Goal: Task Accomplishment & Management: Use online tool/utility

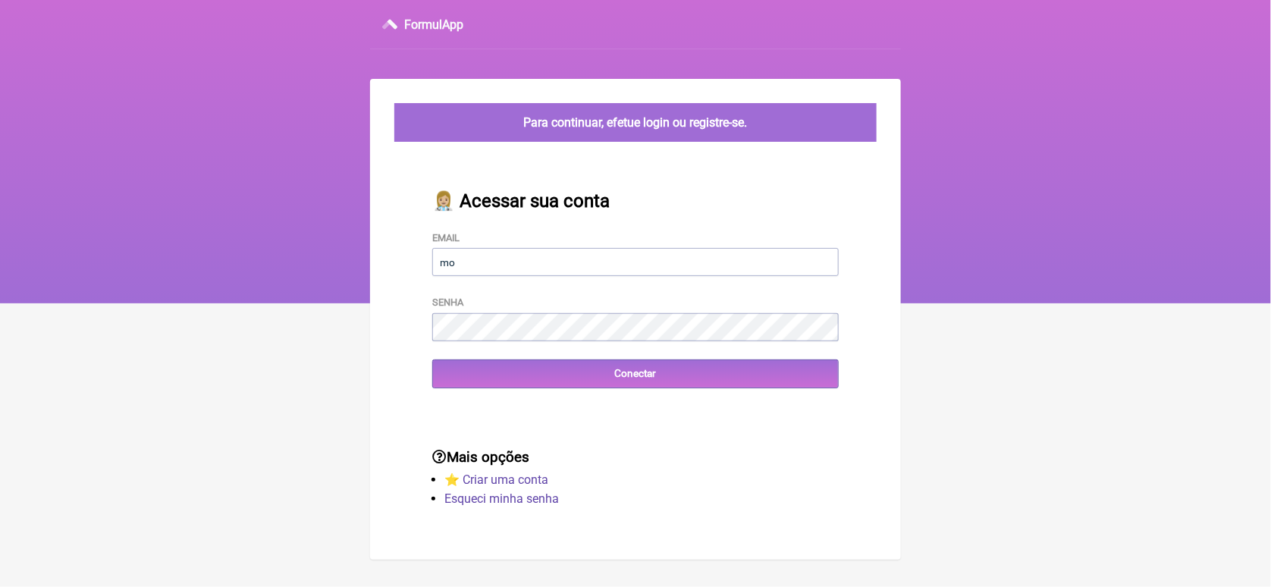
type input "[EMAIL_ADDRESS][DOMAIN_NAME]"
click at [552, 334] on div "👩🏼‍⚕️ Acessar sua conta Email [EMAIL_ADDRESS][DOMAIN_NAME] Senha Conectar" at bounding box center [635, 289] width 455 height 247
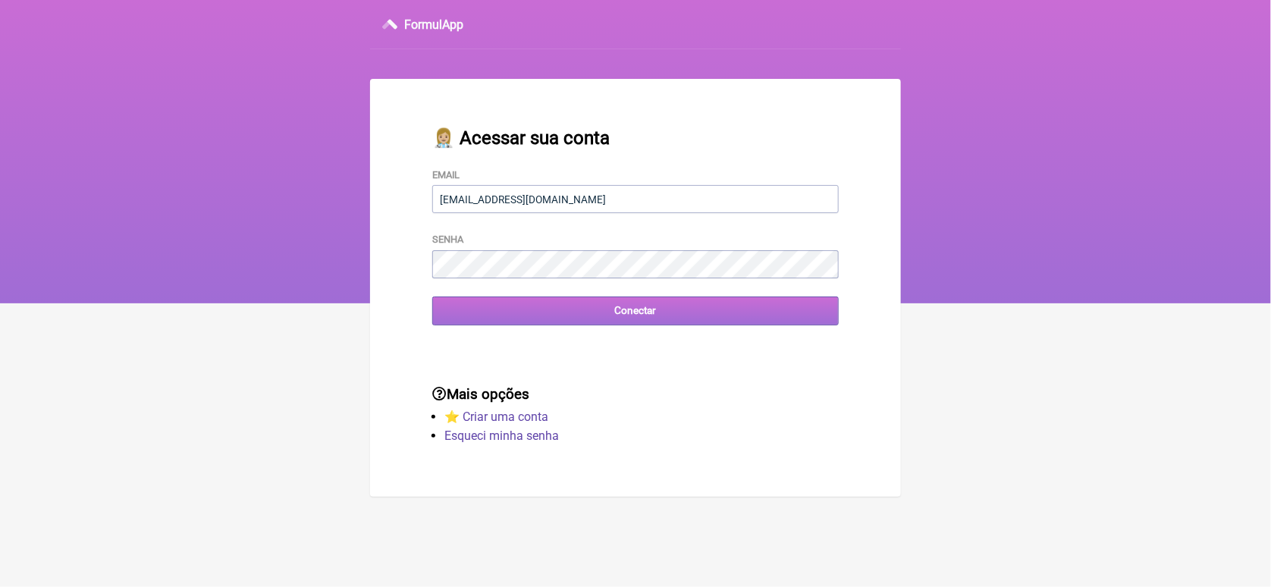
click at [483, 322] on input "Conectar" at bounding box center [635, 311] width 407 height 28
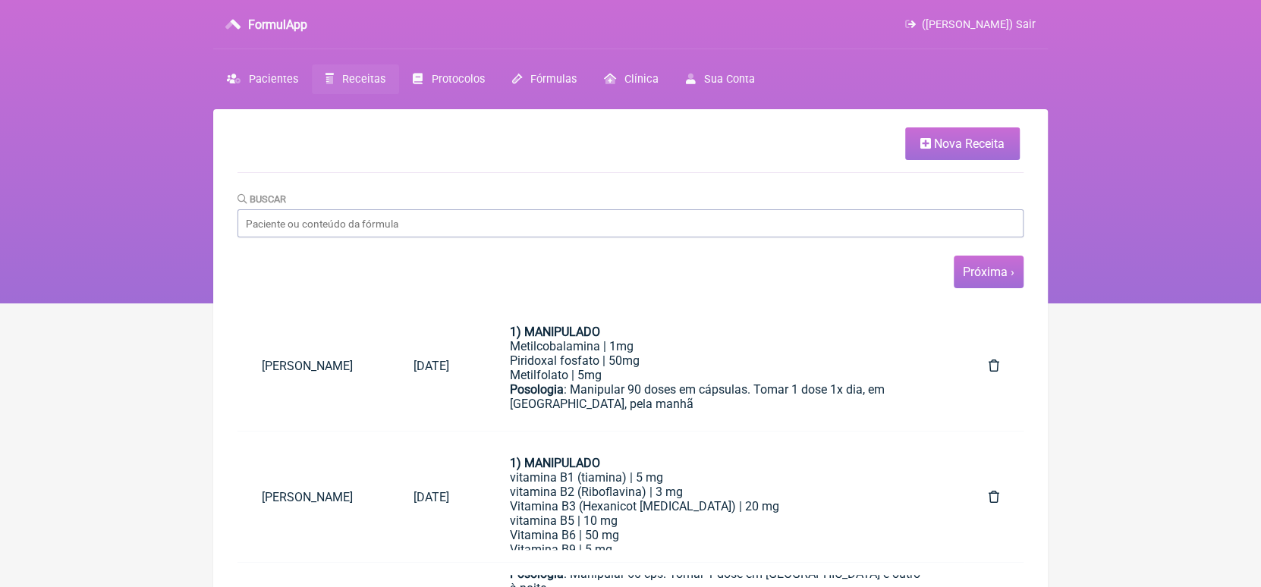
click at [987, 278] on link "Próxima ›" at bounding box center [989, 272] width 52 height 14
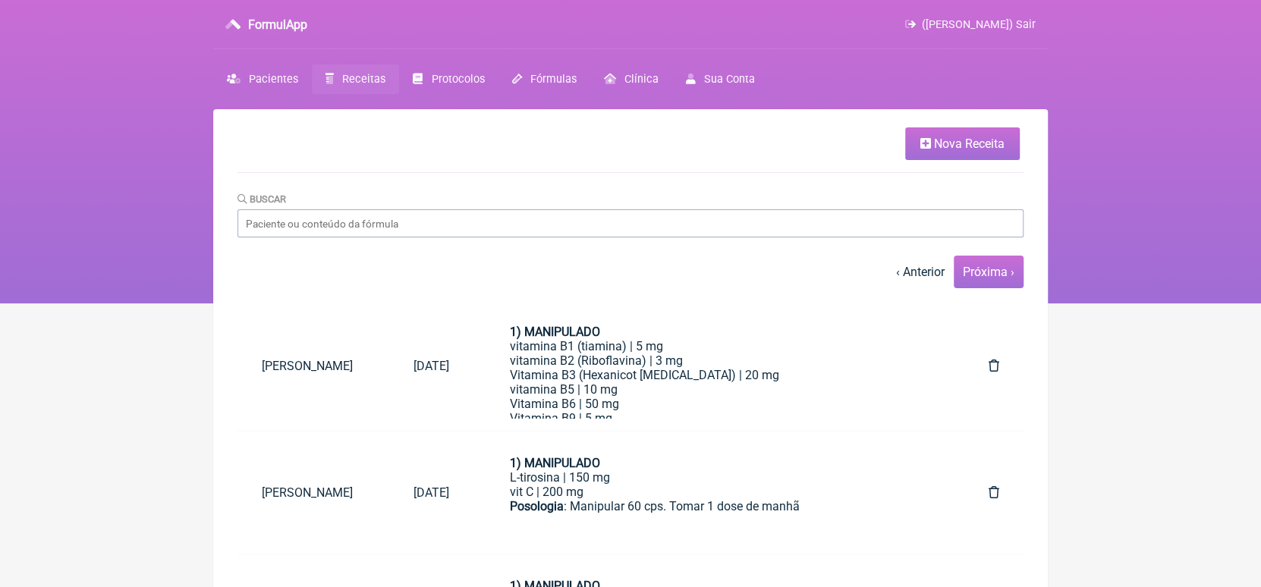
click at [992, 269] on link "Próxima ›" at bounding box center [989, 272] width 52 height 14
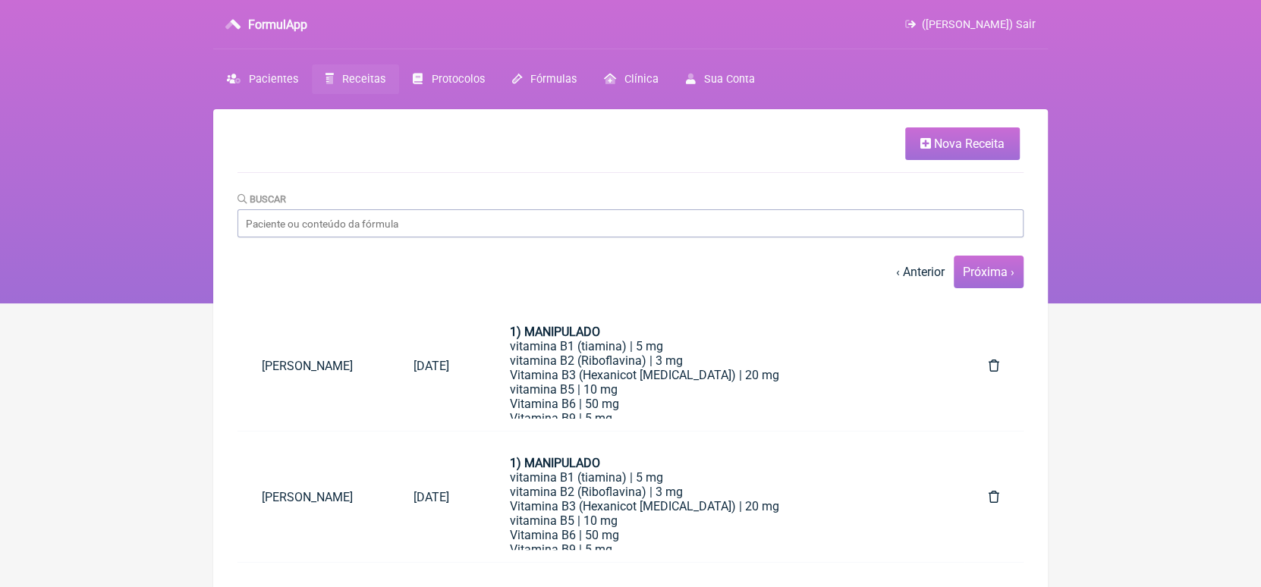
click at [992, 276] on link "Próxima ›" at bounding box center [989, 272] width 52 height 14
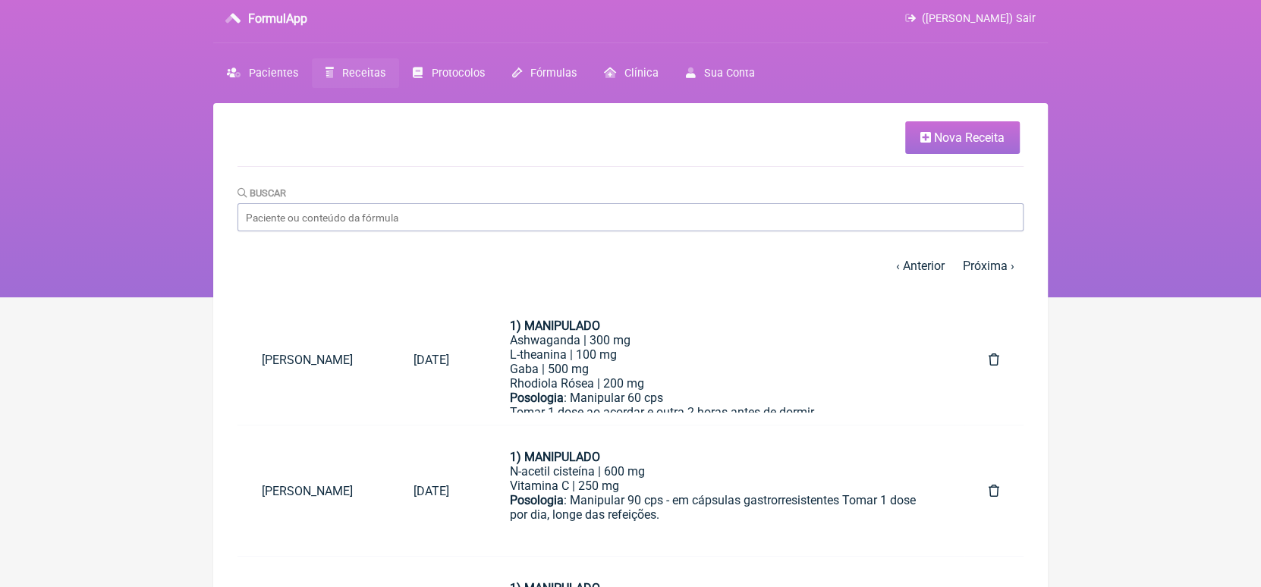
scroll to position [64, 0]
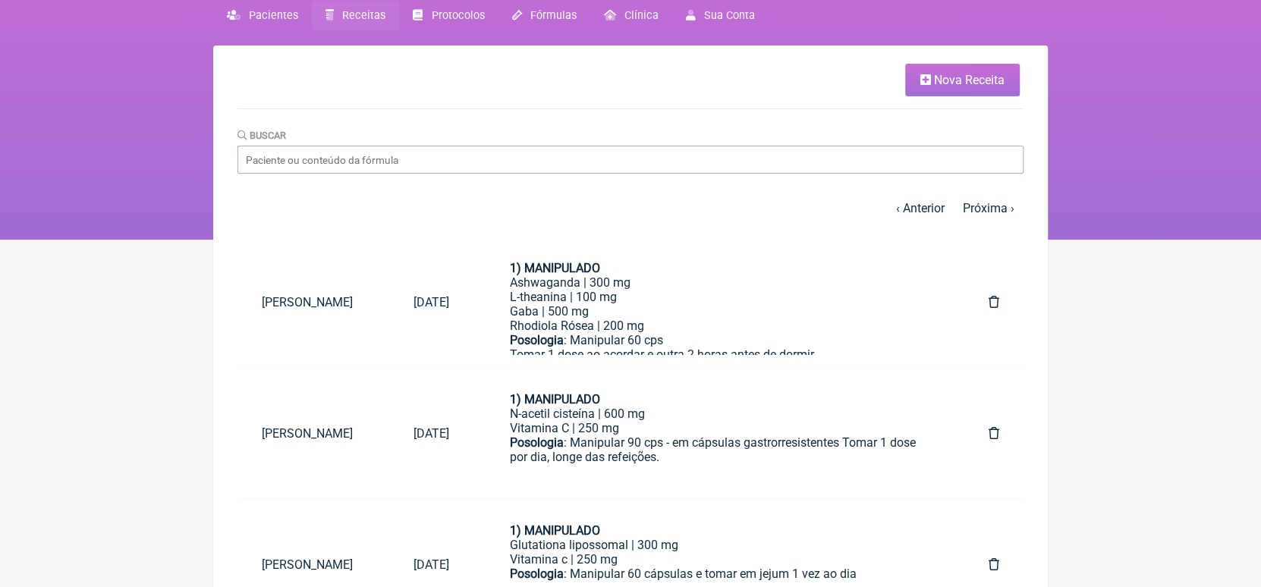
click at [306, 441] on link "Eliane Lando" at bounding box center [313, 433] width 152 height 39
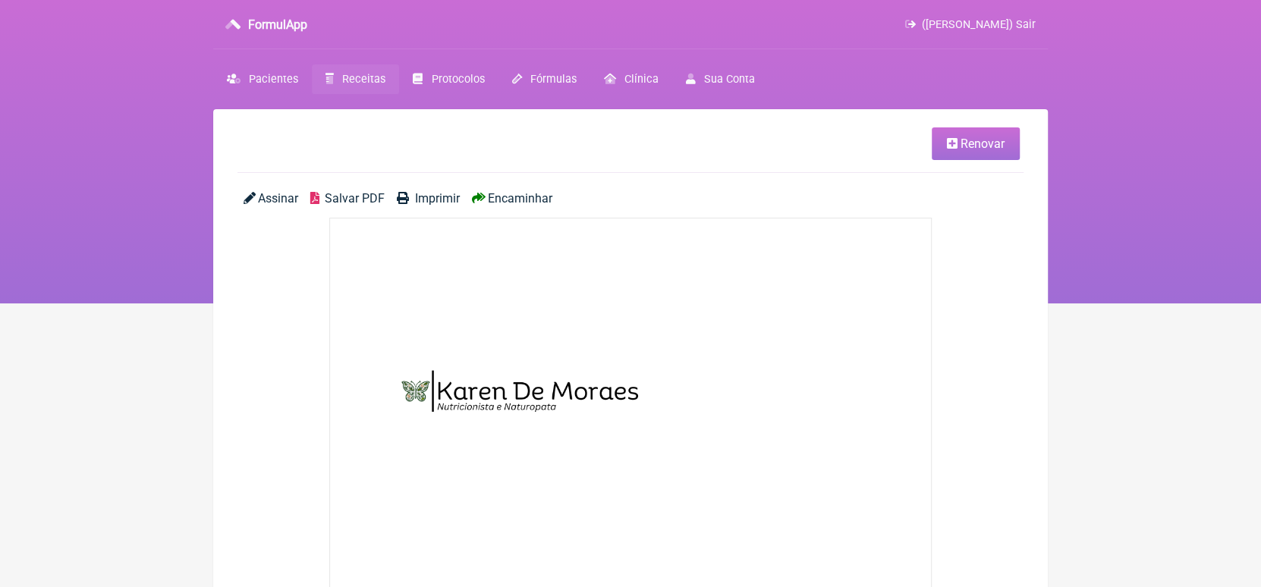
click at [350, 79] on span "Receitas" at bounding box center [363, 79] width 43 height 13
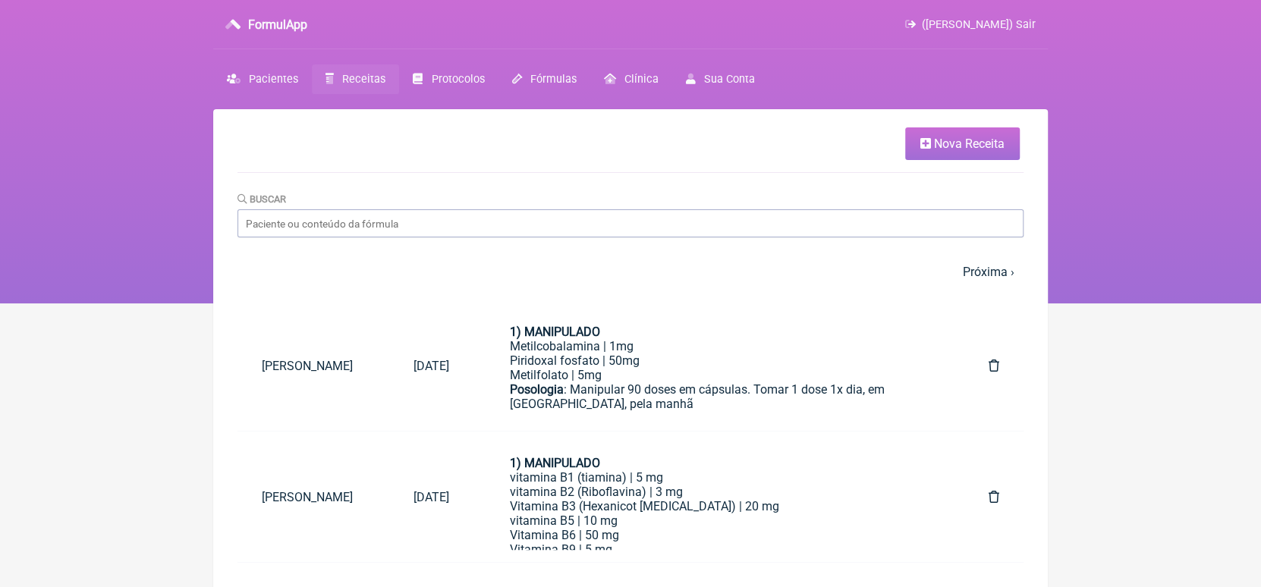
click at [952, 144] on span "Nova Receita" at bounding box center [969, 144] width 71 height 14
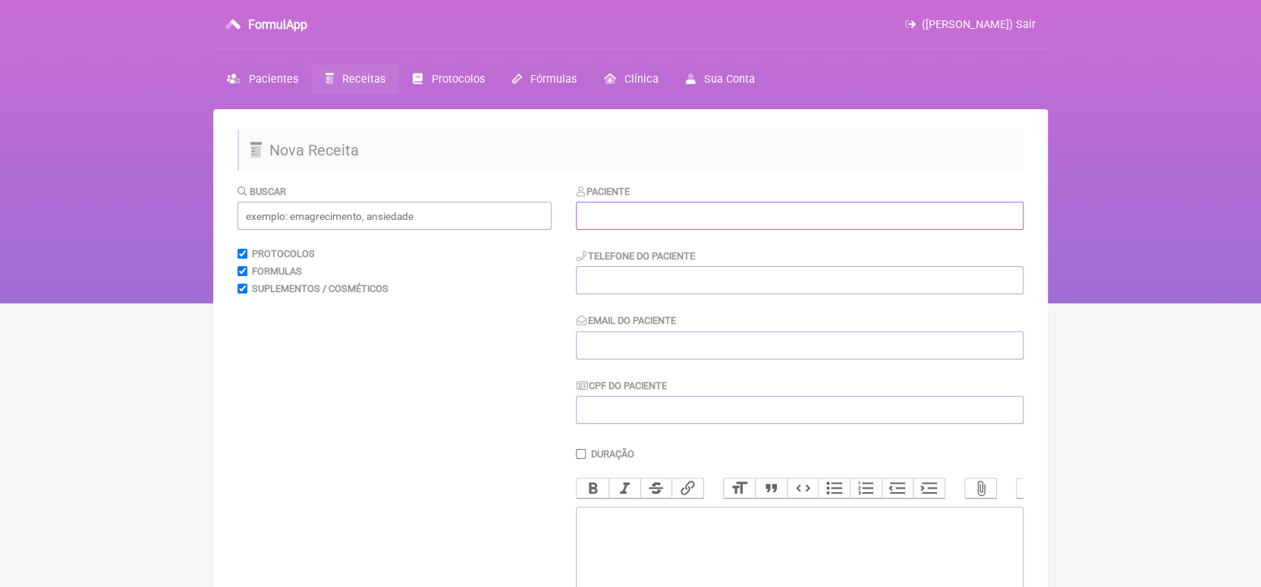
click at [709, 222] on input "text" at bounding box center [800, 216] width 448 height 28
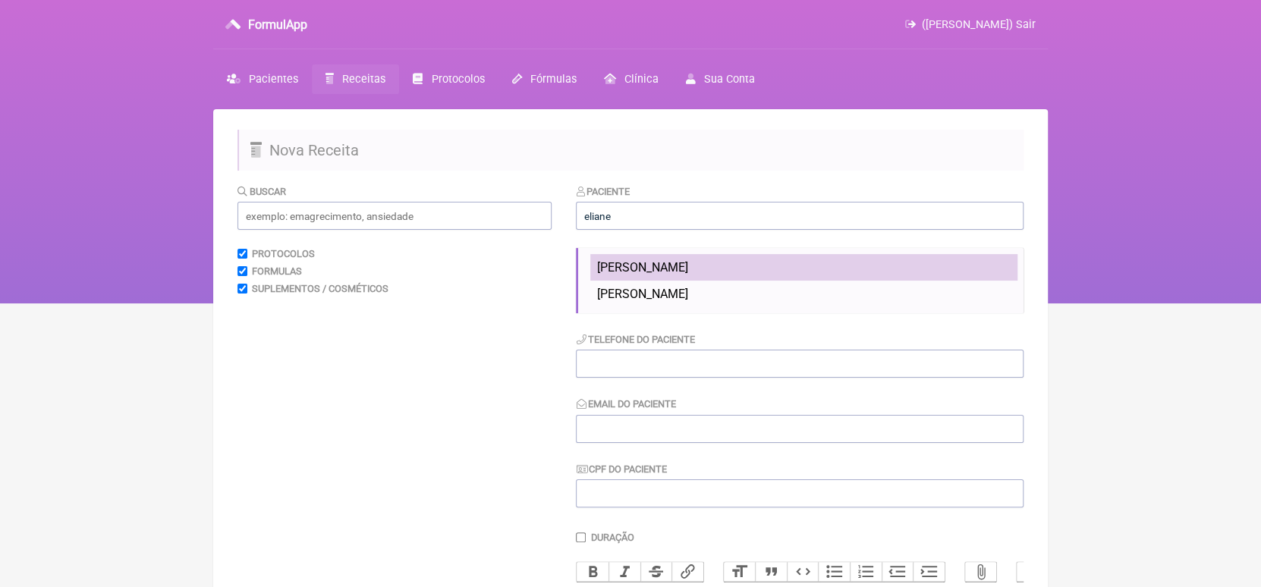
click at [647, 275] on span "Eliane Lando" at bounding box center [641, 267] width 91 height 14
type input "Eliane Lando"
type input "19992195958"
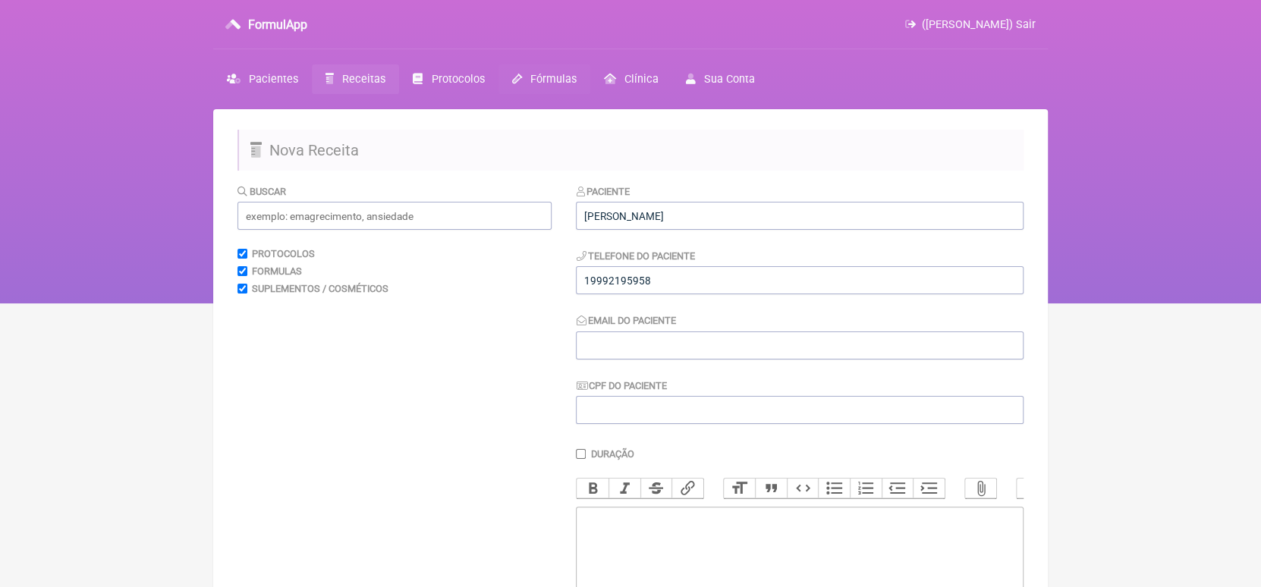
click at [541, 77] on span "Fórmulas" at bounding box center [553, 79] width 46 height 13
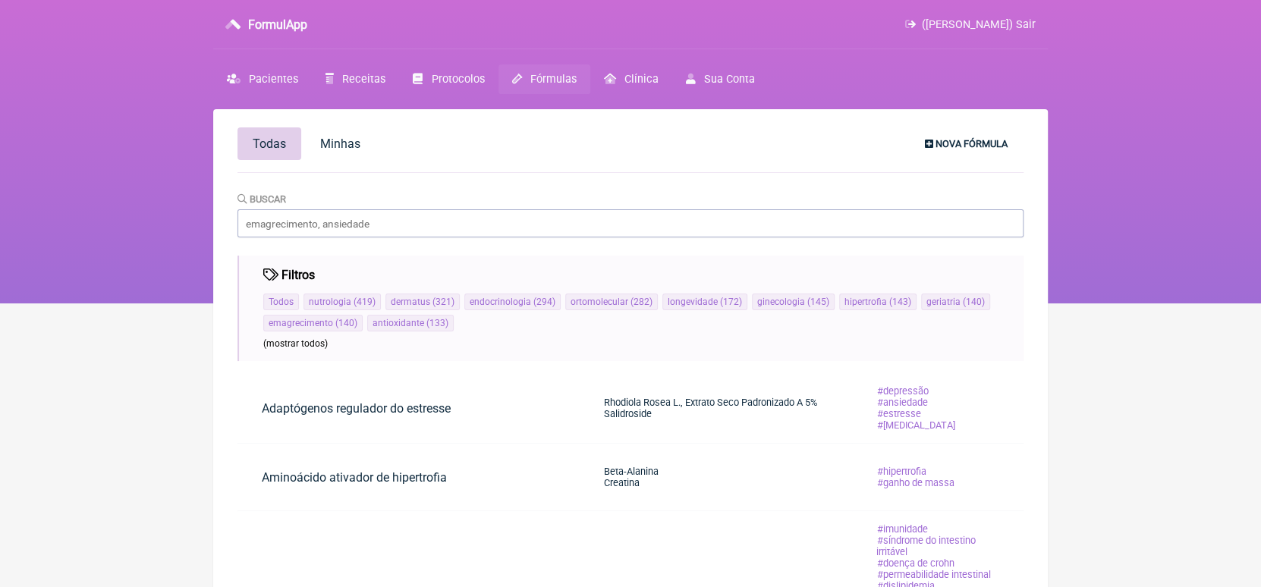
click at [969, 140] on span "Nova Fórmula" at bounding box center [971, 143] width 72 height 11
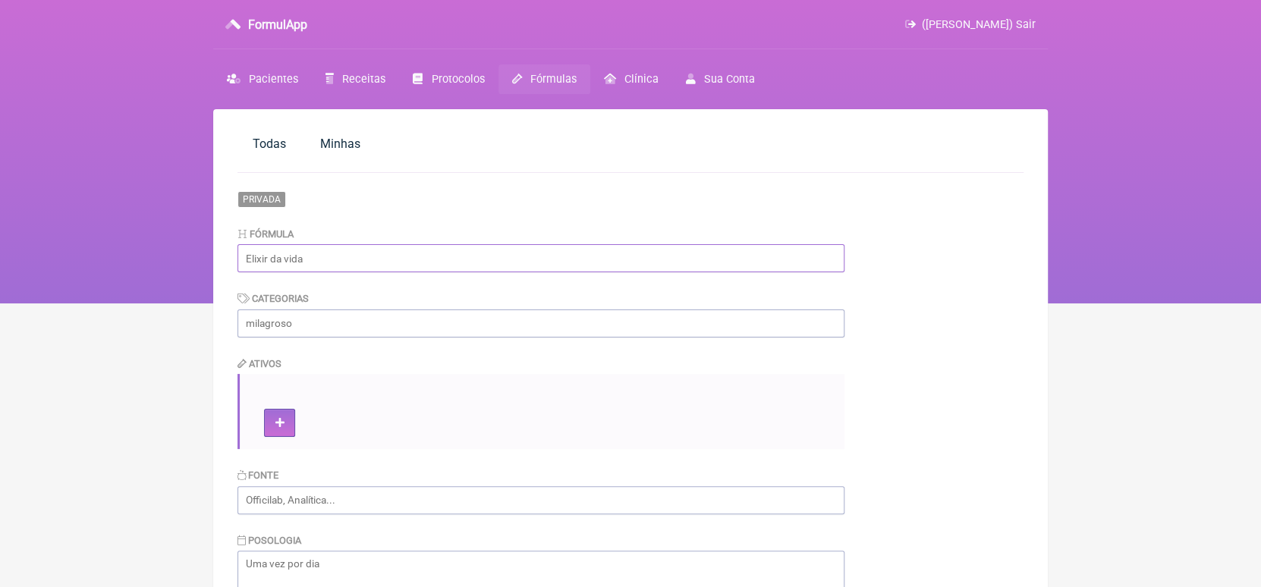
click at [384, 256] on input "text" at bounding box center [540, 258] width 607 height 28
type input "Complexo B Potencializado"
click at [387, 324] on input "text" at bounding box center [540, 323] width 607 height 28
type input "cabelo e pele"
click at [280, 420] on icon at bounding box center [279, 423] width 9 height 11
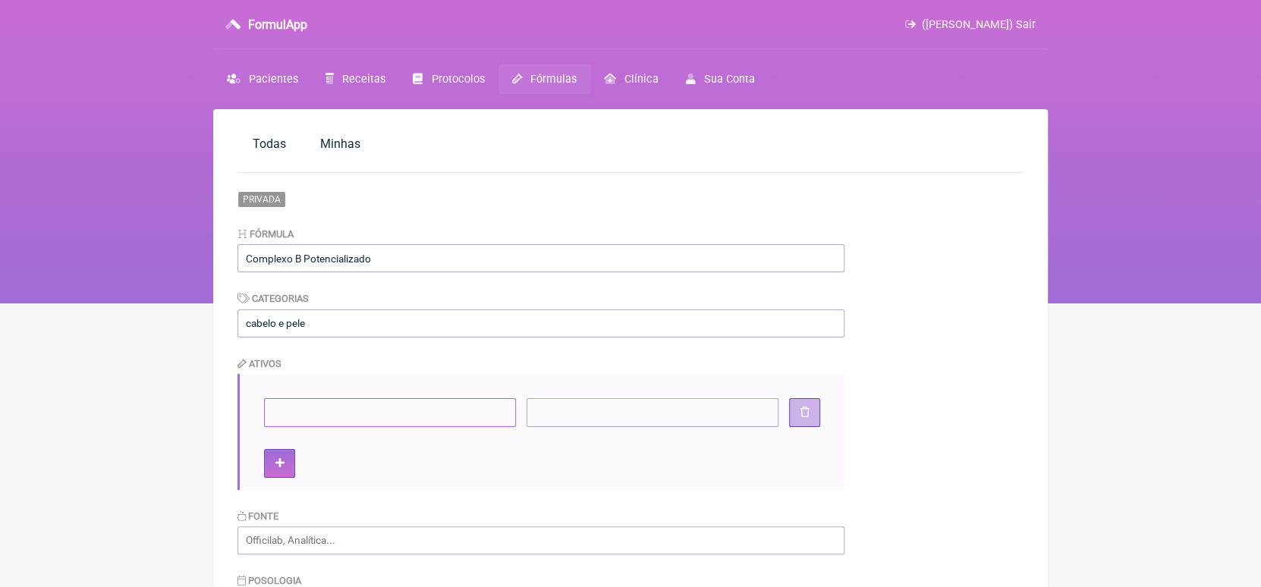
click at [281, 418] on input"] at bounding box center [390, 412] width 252 height 28
type input"] "Exynutriment"
type input"] "150 mg"
click at [294, 465] on div "Exynutriment 150 mg" at bounding box center [540, 431] width 607 height 115
click at [286, 466] on button at bounding box center [279, 463] width 31 height 28
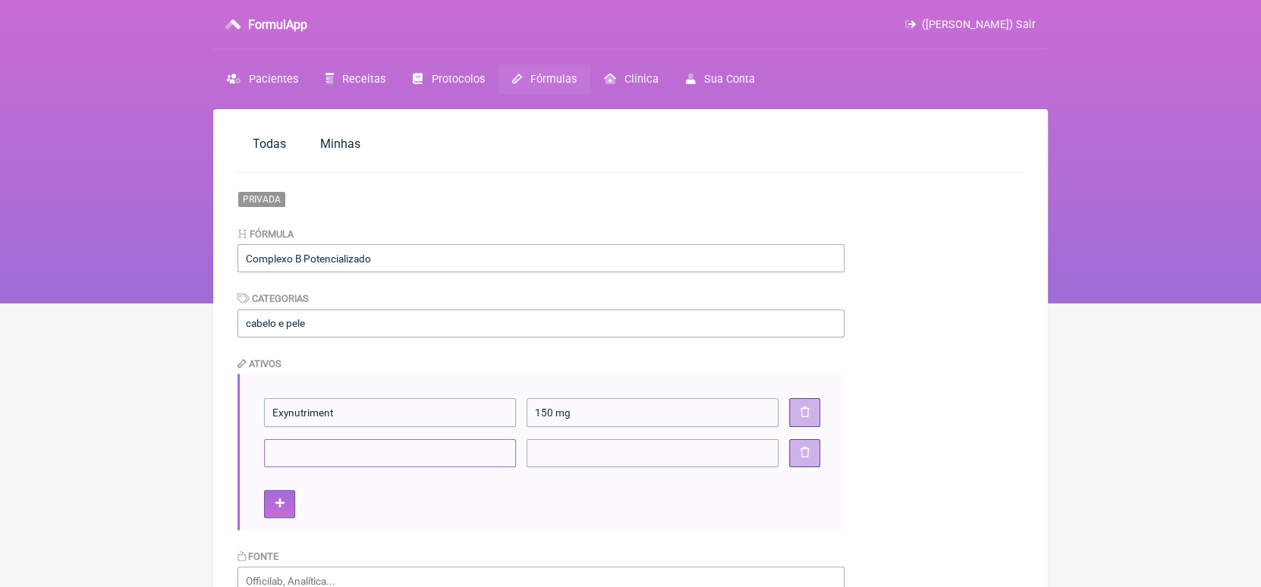
click at [289, 458] on input"] at bounding box center [390, 453] width 252 height 28
type input"] "Biotina"
click at [539, 455] on input"] at bounding box center [652, 453] width 252 height 28
type input"] "3 mg"
click at [271, 501] on button at bounding box center [279, 504] width 31 height 28
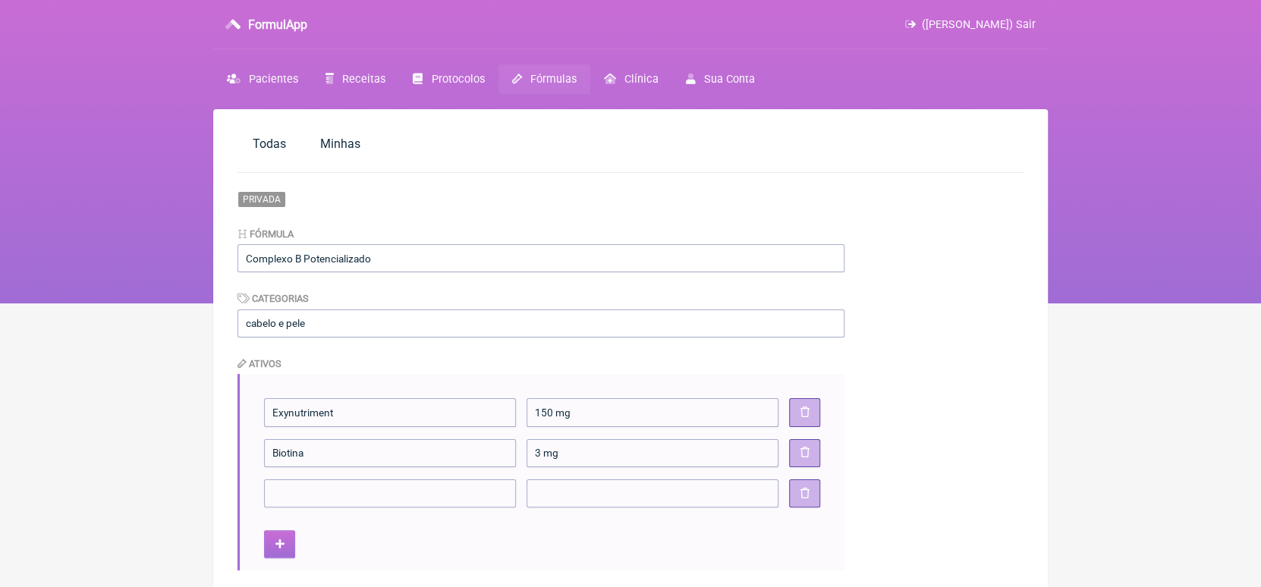
click at [279, 539] on icon at bounding box center [279, 544] width 9 height 11
click at [278, 574] on button at bounding box center [279, 584] width 31 height 28
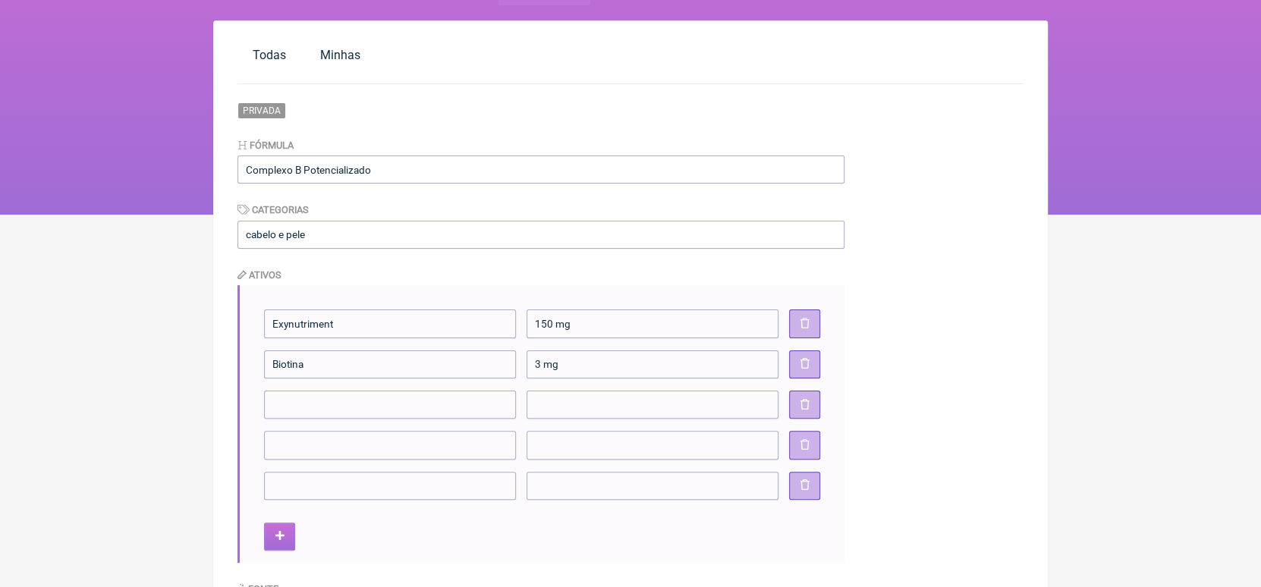
scroll to position [96, 0]
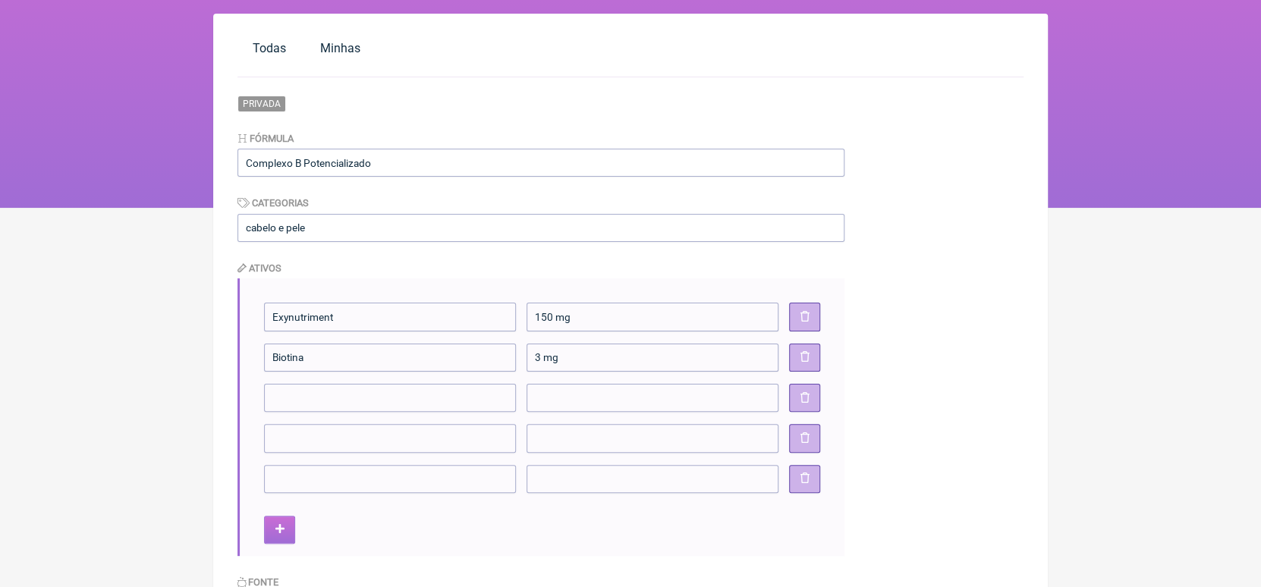
click at [276, 540] on button at bounding box center [279, 530] width 31 height 28
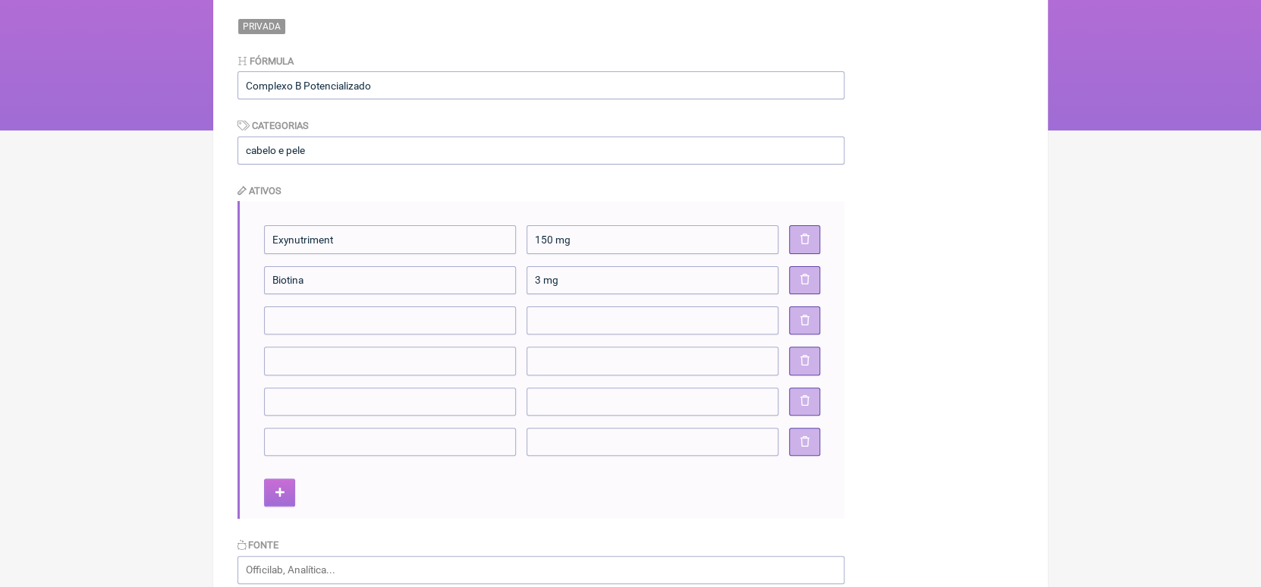
scroll to position [177, 0]
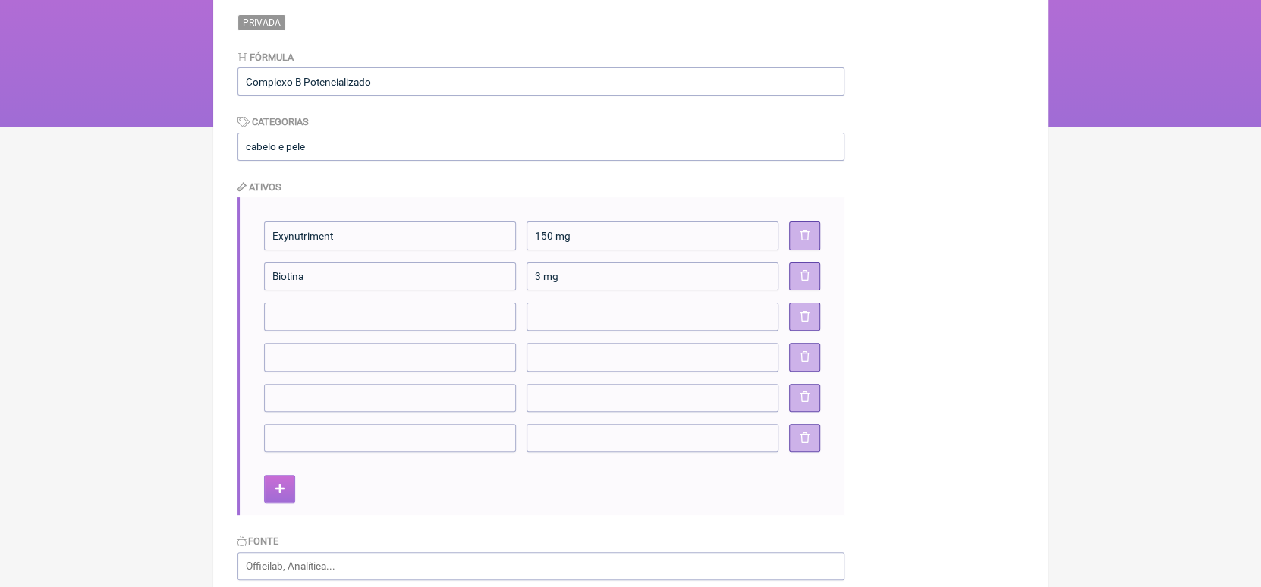
click at [275, 493] on icon at bounding box center [279, 489] width 9 height 11
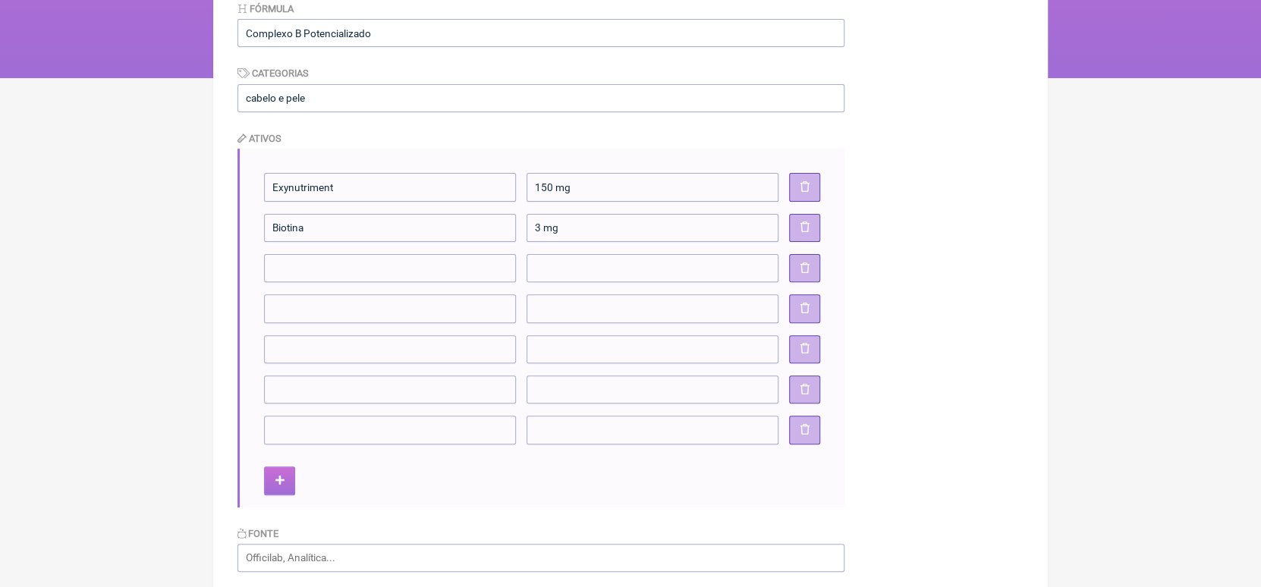
scroll to position [228, 0]
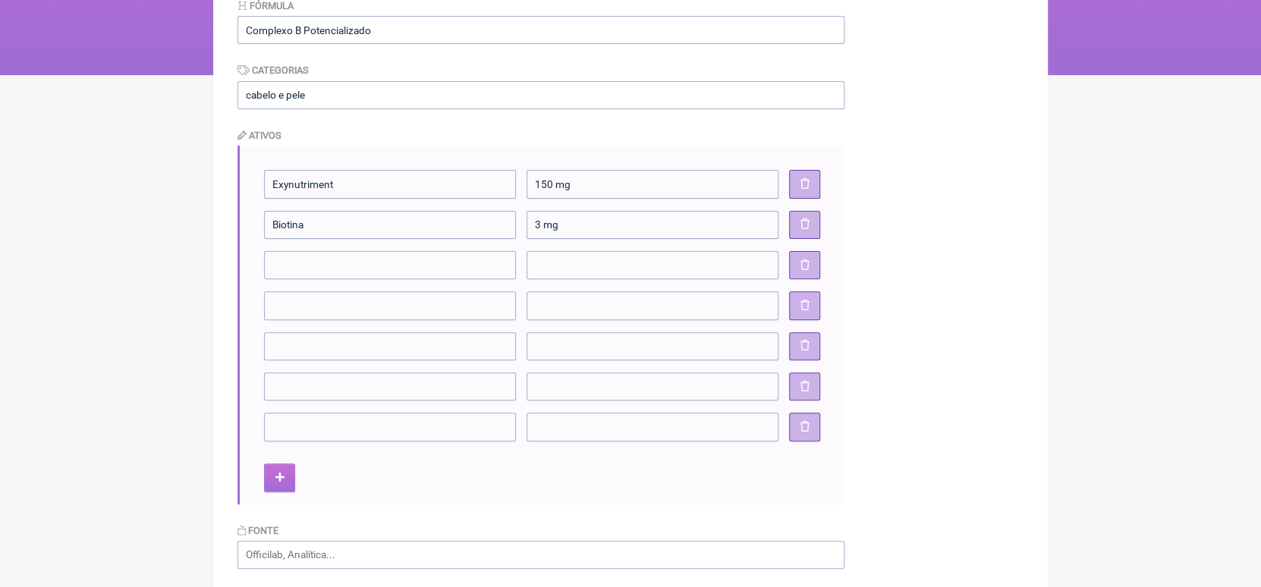
click at [281, 485] on button at bounding box center [279, 477] width 31 height 28
click at [382, 262] on input"] at bounding box center [390, 265] width 252 height 28
type input"] "Tiamina"
type input"] "50 mg"
click at [365, 297] on input"] at bounding box center [390, 305] width 252 height 28
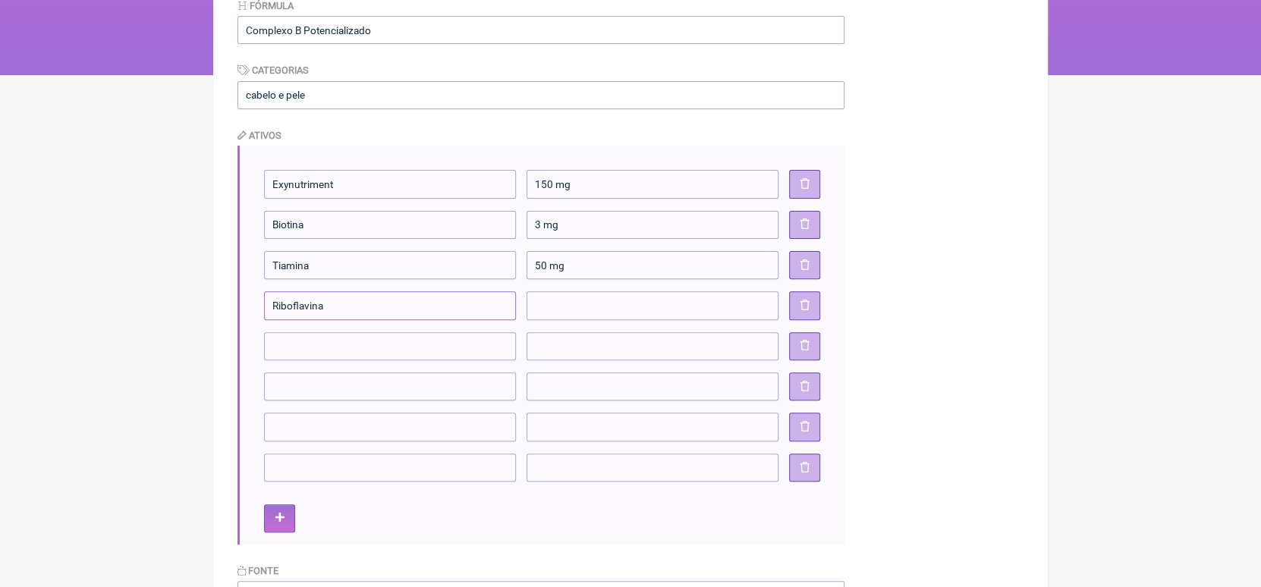
type input"] "Riboflavina"
type input"] "50 mg"
click at [363, 339] on input"] at bounding box center [390, 346] width 252 height 28
type input"] "Haxanicotinato de inositol"
type input"] "100 mg"
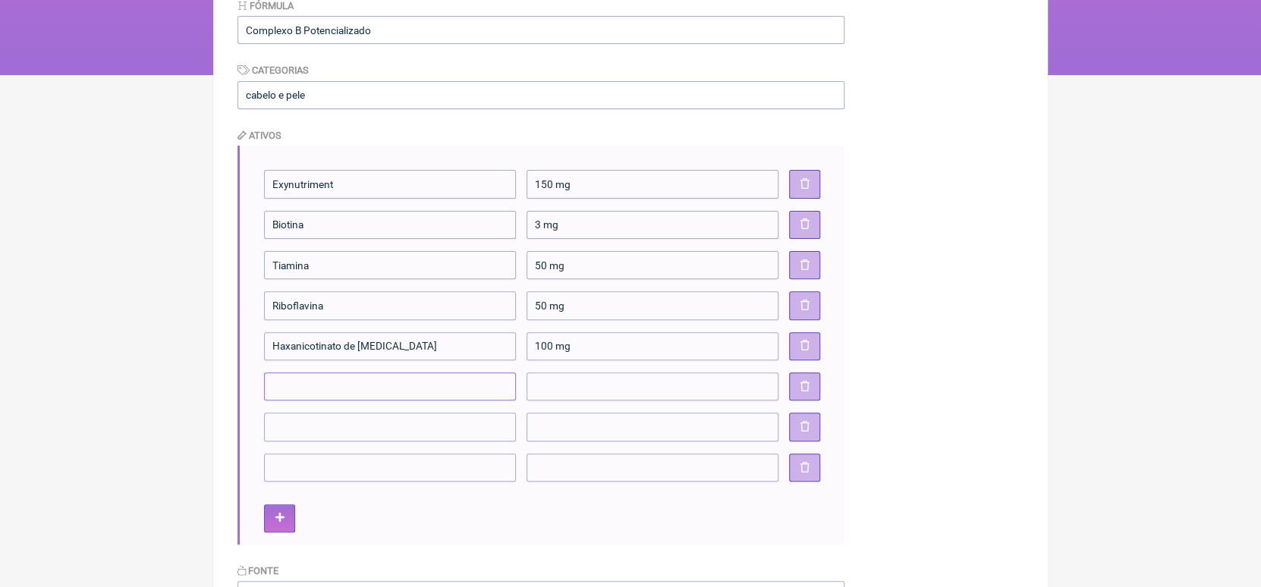
click at [364, 381] on input"] at bounding box center [390, 386] width 252 height 28
type input"] "Piridoxina"
type input"] "50 mg"
click at [348, 419] on input"] at bounding box center [390, 427] width 252 height 28
type input"] "Cistina"
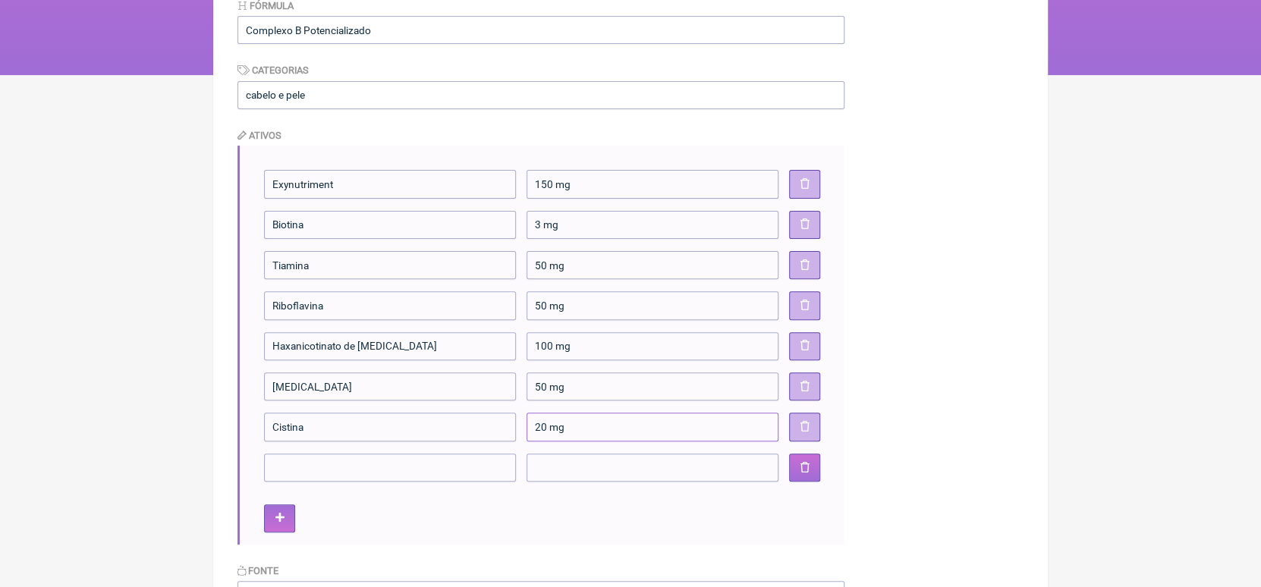
type input"] "20 mg"
click at [806, 471] on icon at bounding box center [803, 468] width 9 height 11
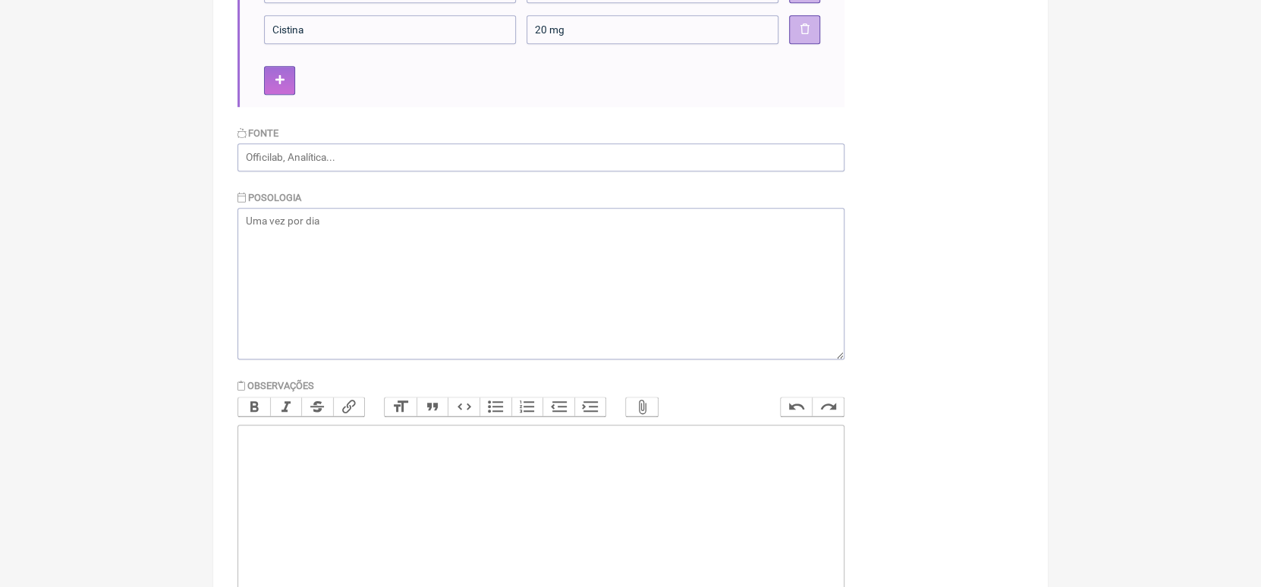
scroll to position [628, 0]
click at [372, 228] on textarea at bounding box center [540, 282] width 607 height 152
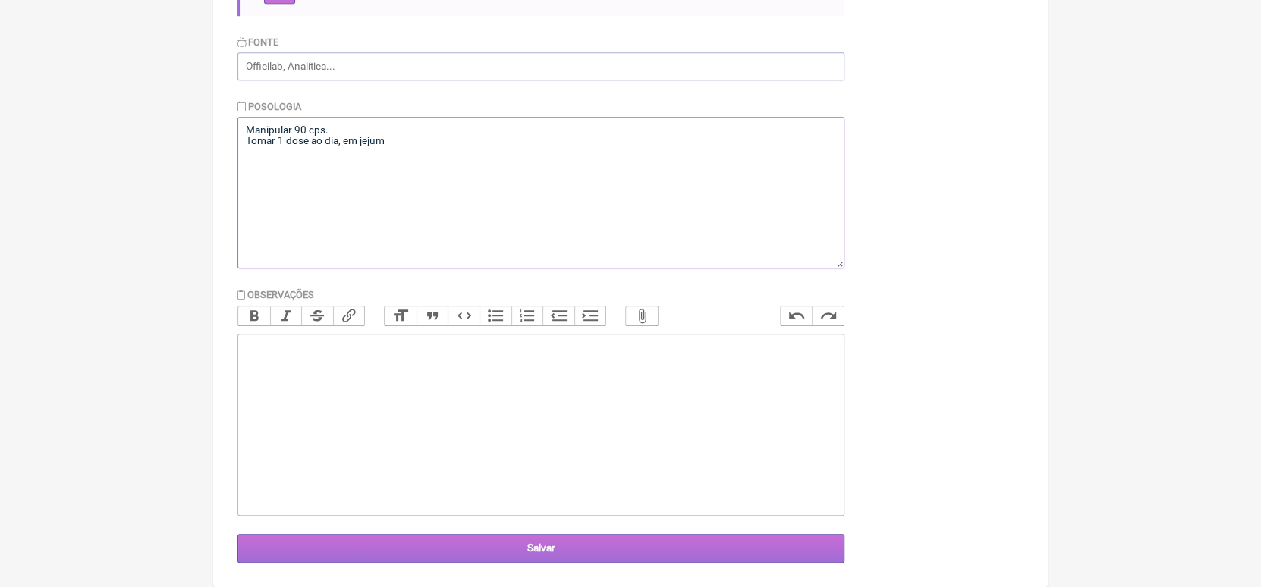
type textarea "Manipular 90 cps. Tomar 1 dose ao dia, em jejum"
click at [540, 542] on input "Salvar" at bounding box center [540, 548] width 607 height 28
click at [538, 553] on input "Salvar" at bounding box center [540, 548] width 607 height 28
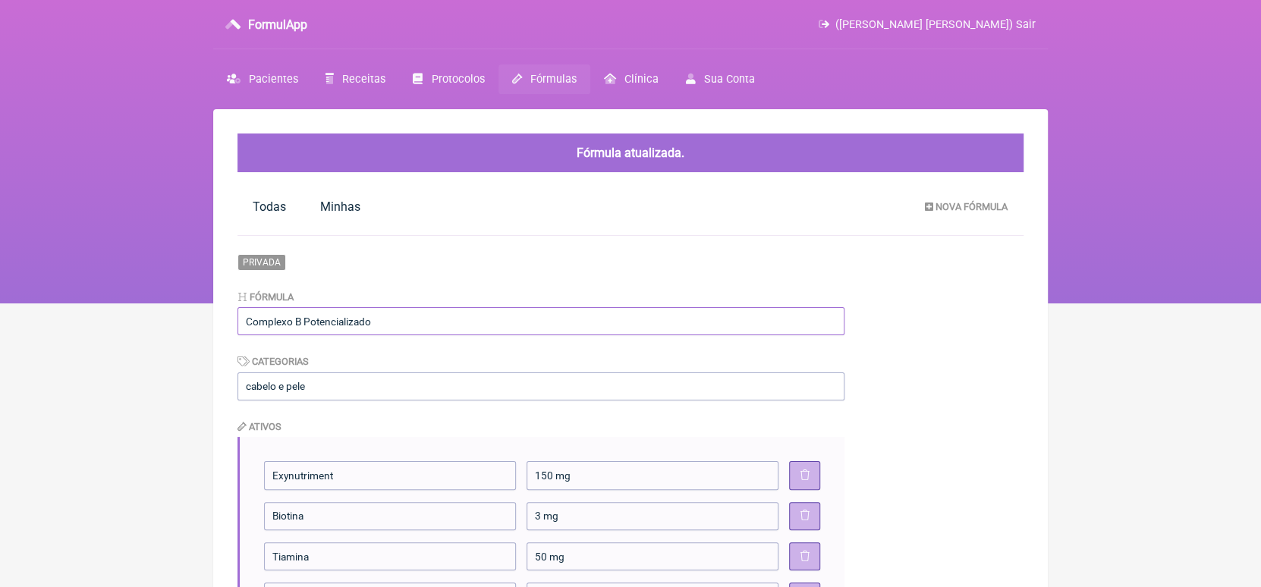
click at [435, 313] on input "Complexo B Potencializado" at bounding box center [540, 321] width 607 height 28
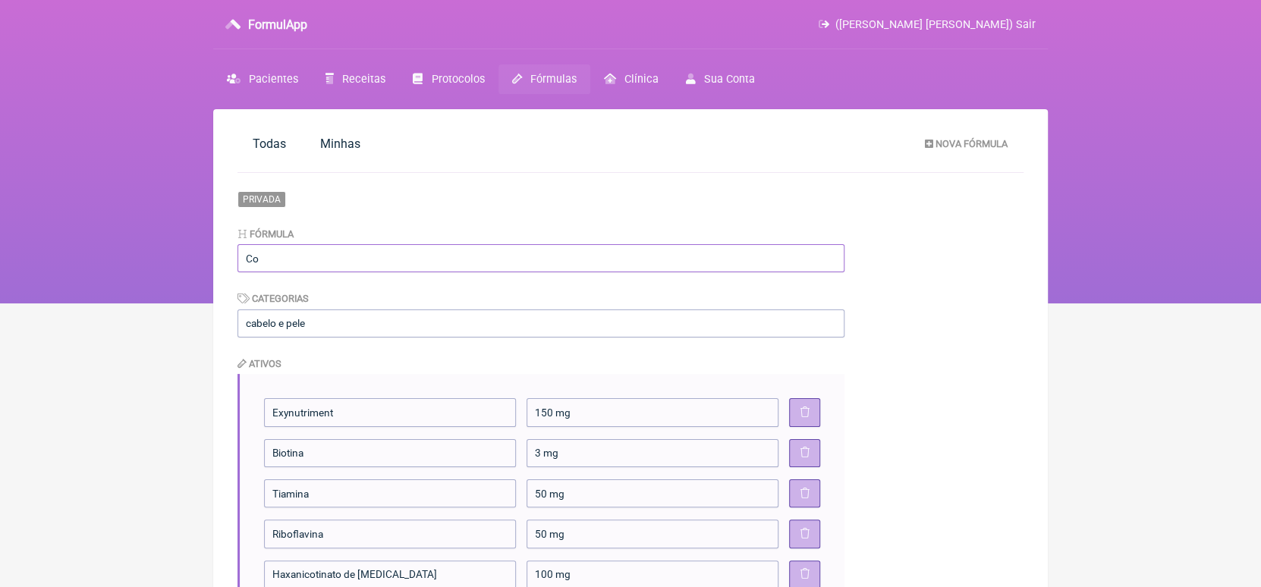
type input "C"
type input "Suplmentação para tireóide e adrenal"
click at [435, 313] on input "cabelo e pele" at bounding box center [540, 323] width 607 height 28
type input "c"
type input "Tireoide e adrenal"
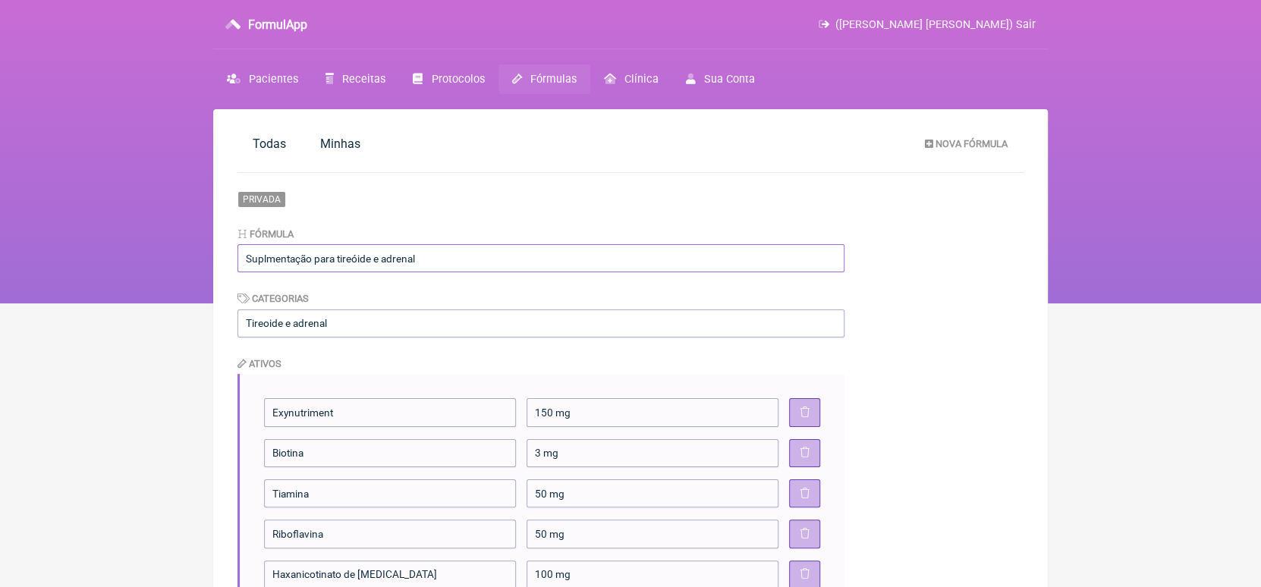
drag, startPoint x: 454, startPoint y: 257, endPoint x: 208, endPoint y: 258, distance: 245.8
click at [208, 258] on div "FormulApp (Karen S P De Moraes) Sair Pacientes Receitas Protocolos Fórmulas Clí…" at bounding box center [630, 151] width 1261 height 303
click at [931, 140] on link "Nova Fórmula" at bounding box center [965, 143] width 107 height 26
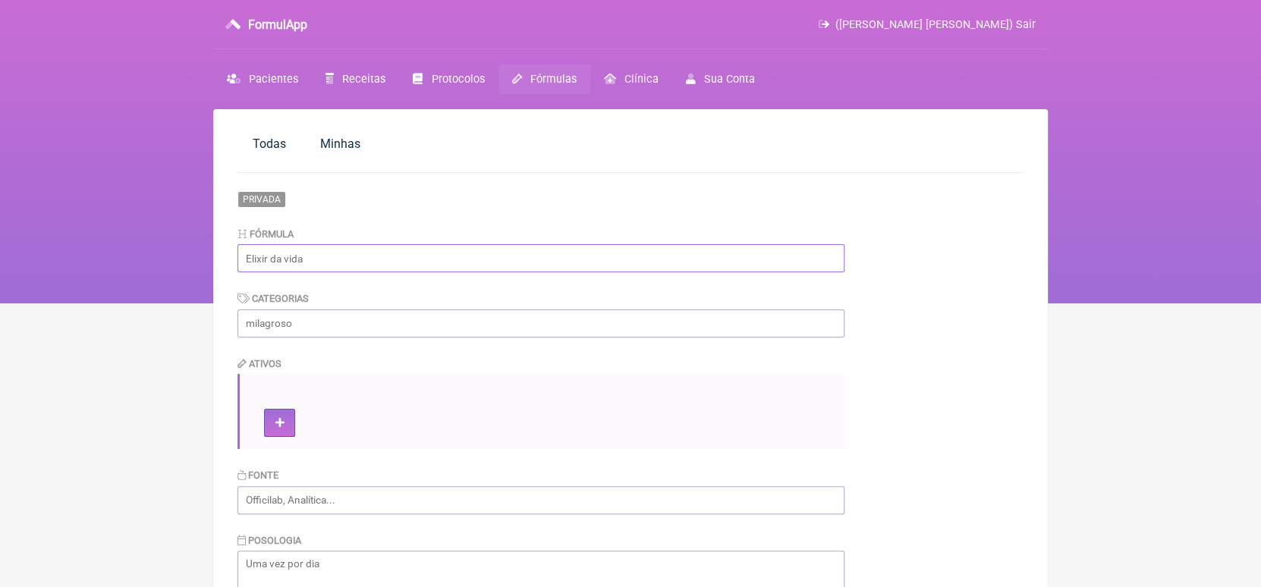
click at [449, 263] on input "text" at bounding box center [540, 258] width 607 height 28
paste input "Suplmentação para tireóide e adrenal"
type input "Suplmentação para tireóide e adrenal"
click at [409, 319] on input "text" at bounding box center [540, 323] width 607 height 28
type input "Tireóide"
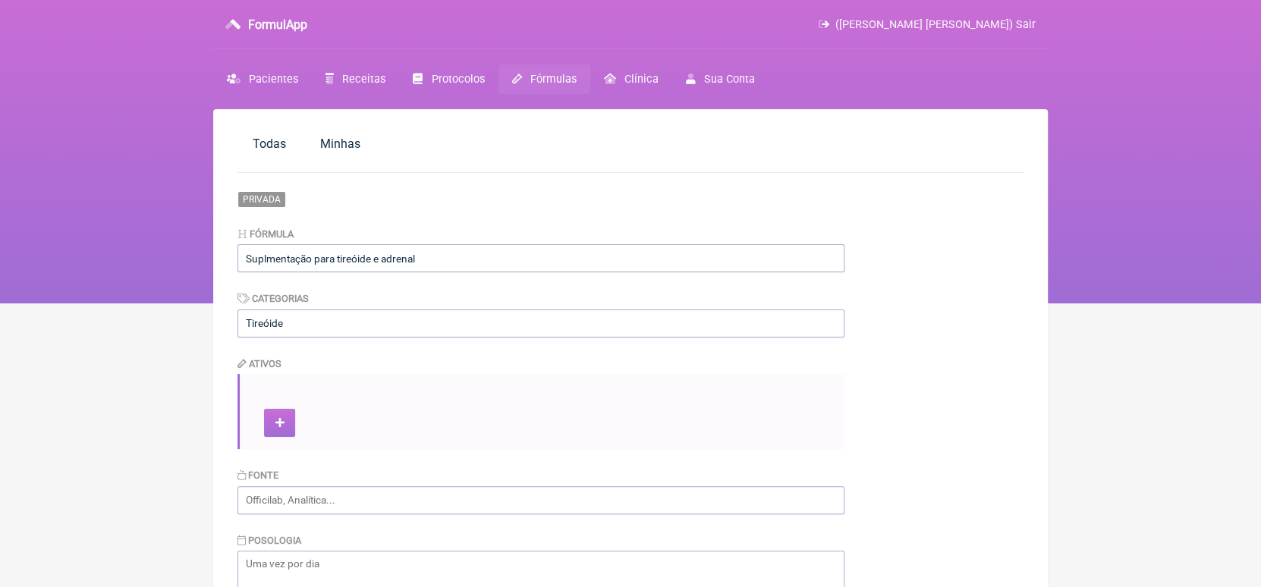
click at [280, 429] on button at bounding box center [279, 423] width 31 height 28
click at [281, 459] on icon at bounding box center [279, 463] width 9 height 11
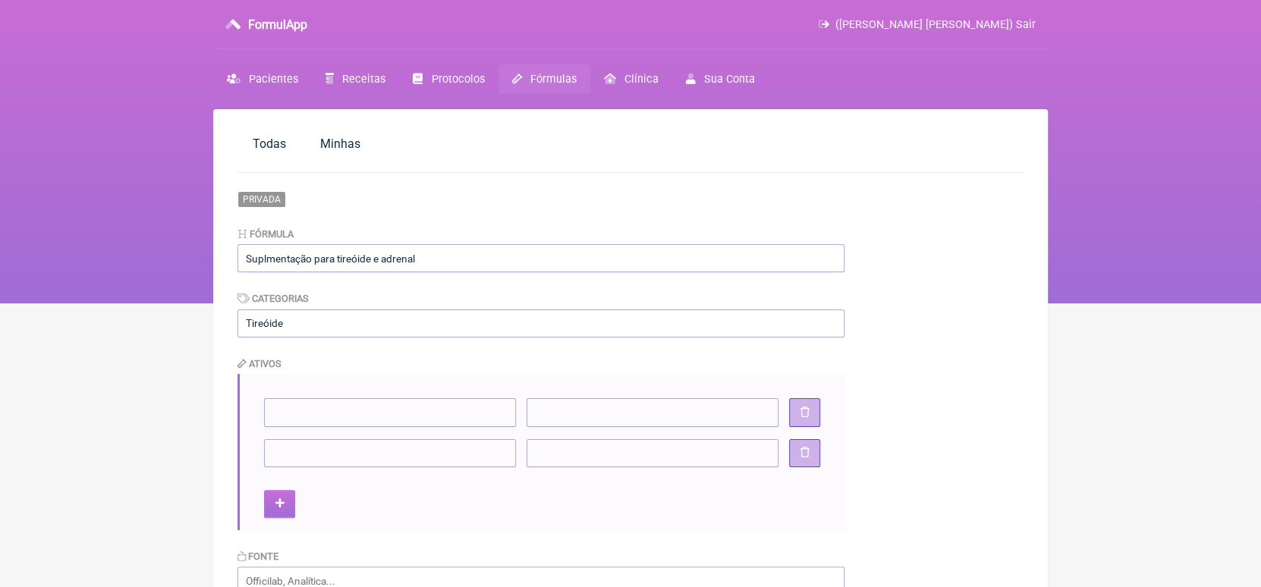
click at [278, 495] on button at bounding box center [279, 504] width 31 height 28
click at [280, 539] on icon at bounding box center [279, 544] width 9 height 11
click at [282, 580] on icon at bounding box center [279, 584] width 9 height 11
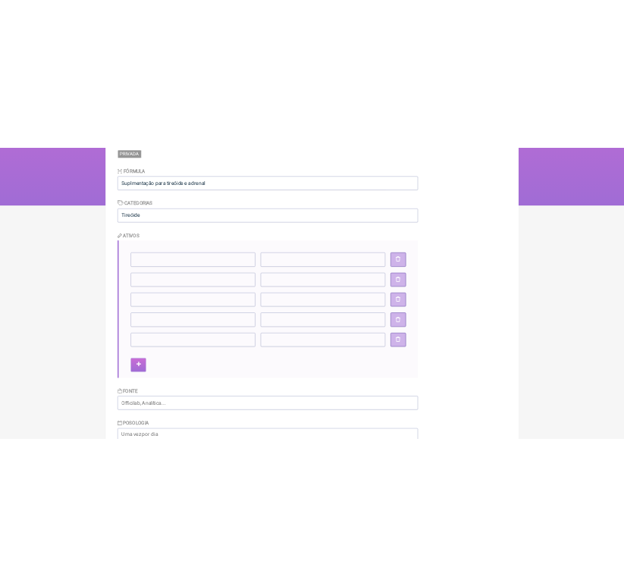
scroll to position [196, 0]
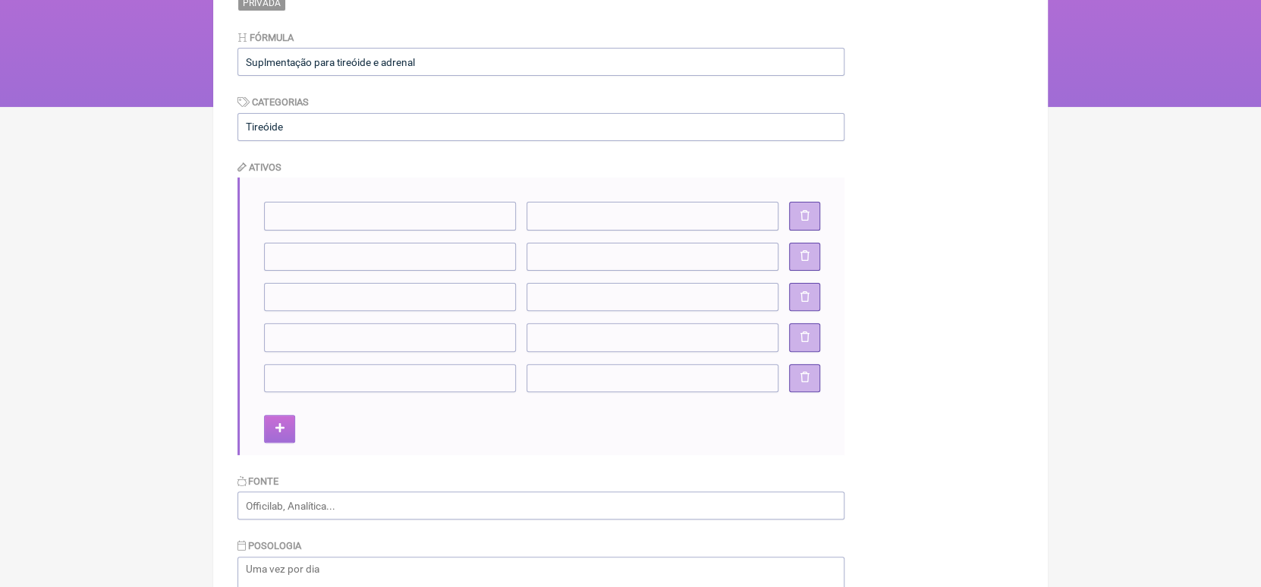
click at [284, 429] on button at bounding box center [279, 429] width 31 height 28
click at [275, 476] on button at bounding box center [279, 469] width 31 height 28
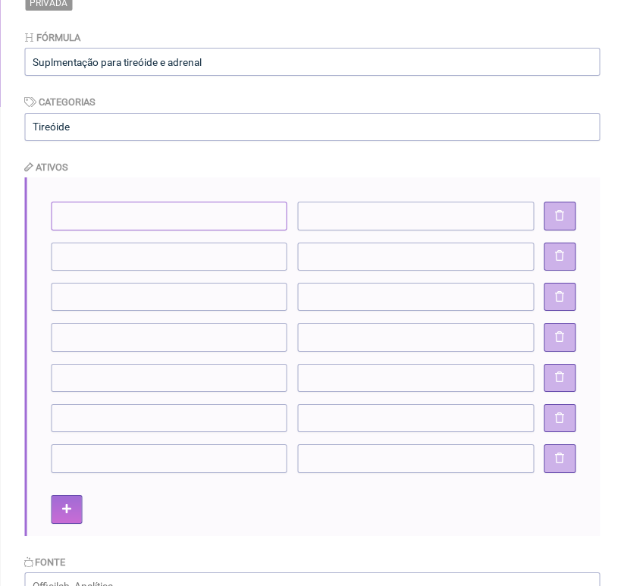
click at [245, 223] on input"] at bounding box center [169, 216] width 237 height 28
type input"] "Ácido ascórbico"
type input"] "1000 mg"
click at [227, 254] on input"] at bounding box center [169, 257] width 237 height 28
type input"] "Pantotenato de cálcio"
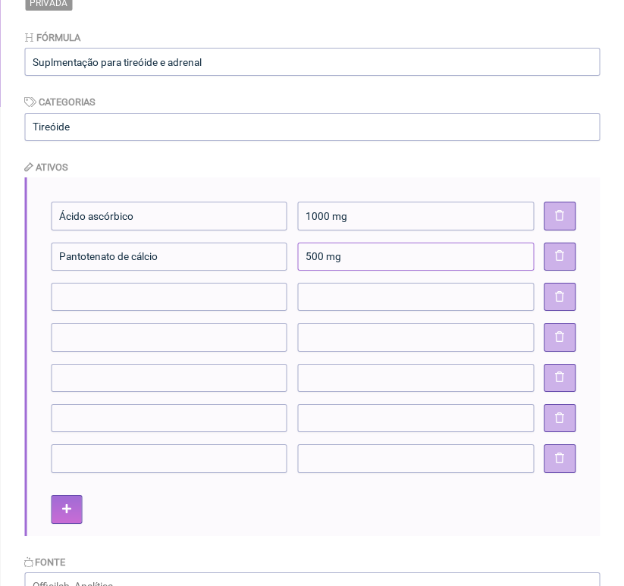
type input"] "500 mg"
click at [210, 297] on input"] at bounding box center [169, 297] width 237 height 28
type input"] "Seleniometionina"
type input"] "100 mcg"
click at [196, 330] on input"] at bounding box center [169, 337] width 237 height 28
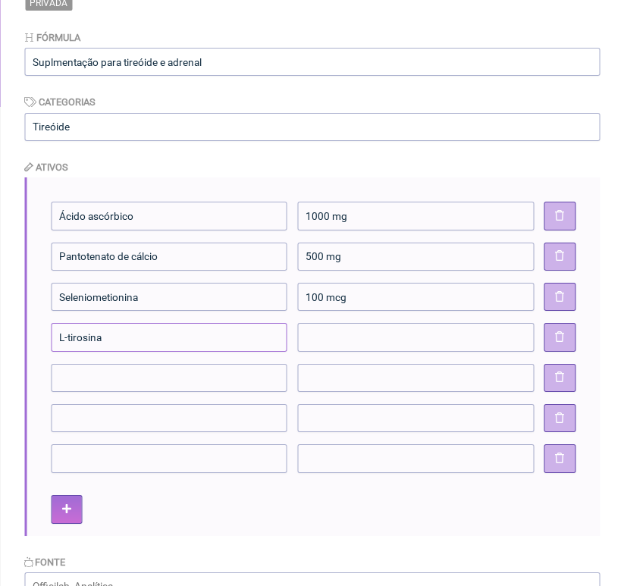
type input"] "L-tirosina"
type input"] "500 mg"
click at [181, 383] on input"] at bounding box center [169, 378] width 237 height 28
type input"] "Zinco quelato"
type input"] "15 mg"
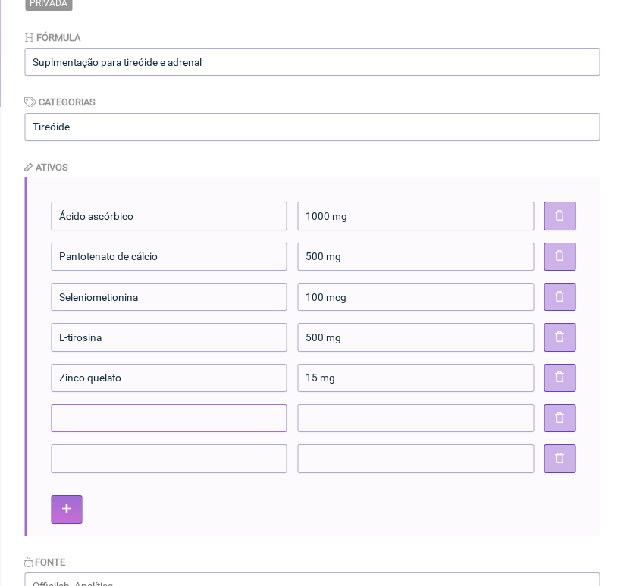
click at [171, 419] on input"] at bounding box center [169, 418] width 237 height 28
type input"] "Cobre quelato"
type input"] "1 mg"
click at [156, 454] on input"] at bounding box center [169, 458] width 237 height 28
type input"] "Co Q10 lipossomada"
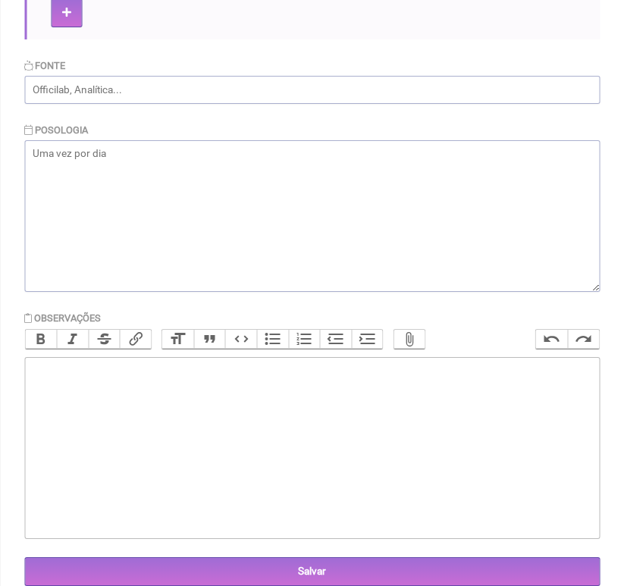
scroll to position [718, 0]
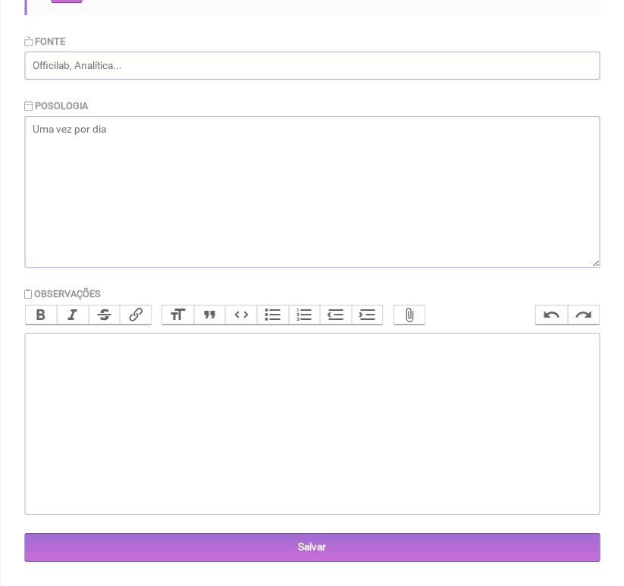
type input"] "200 mg"
click at [142, 133] on textarea at bounding box center [312, 192] width 576 height 152
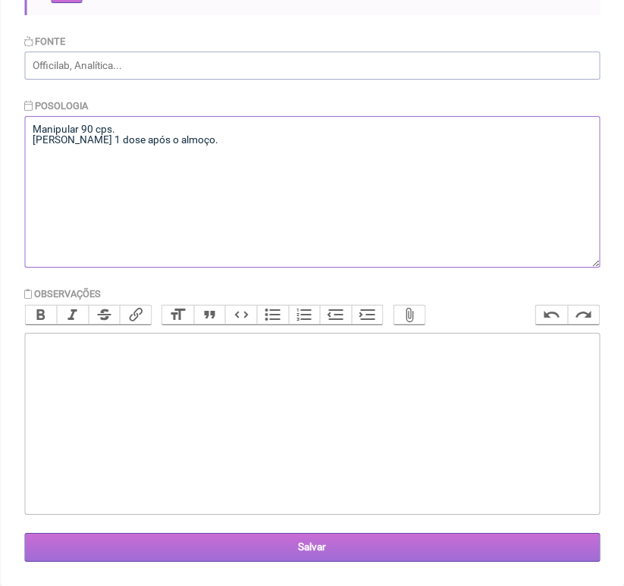
type textarea "Manipular 90 cps. Tomar 1 dose após o almoço."
click at [307, 549] on input "Salvar" at bounding box center [312, 547] width 576 height 28
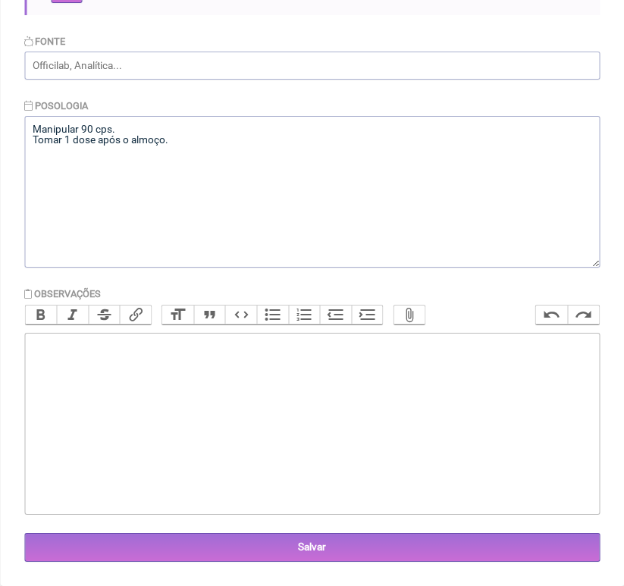
scroll to position [718, 0]
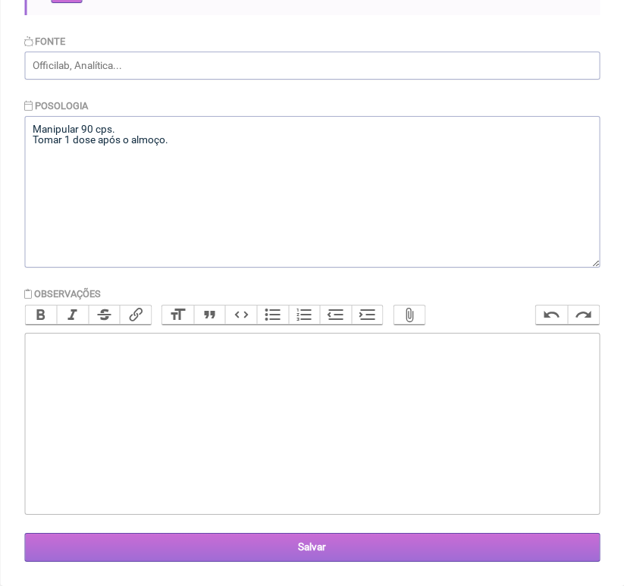
click at [315, 541] on input "Salvar" at bounding box center [312, 547] width 576 height 28
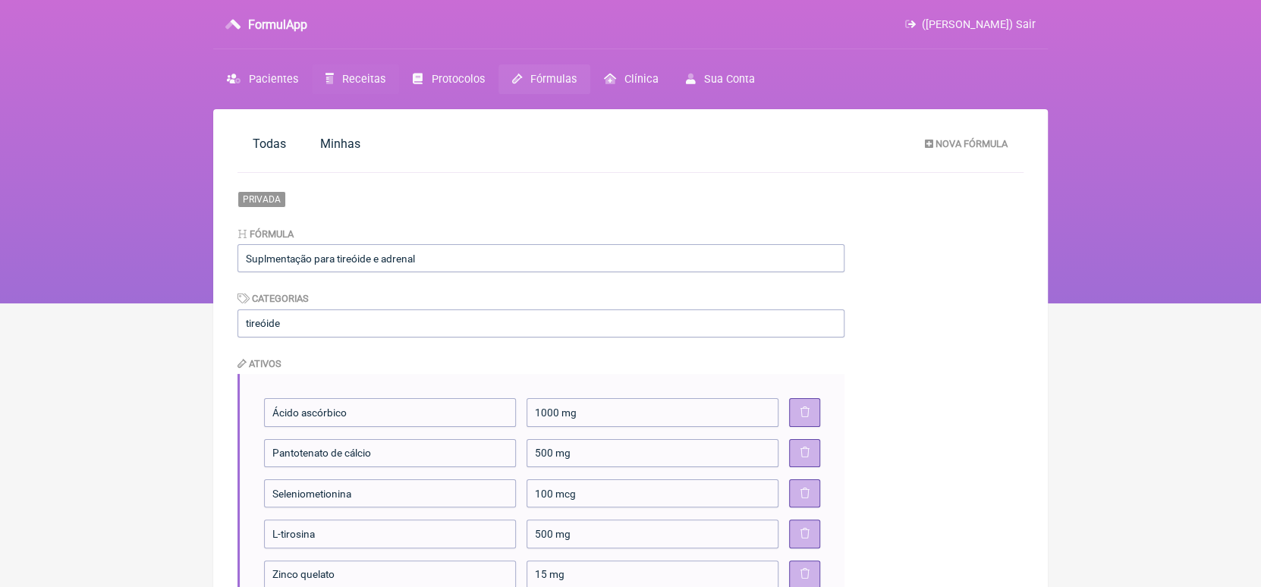
click at [369, 79] on span "Receitas" at bounding box center [363, 79] width 43 height 13
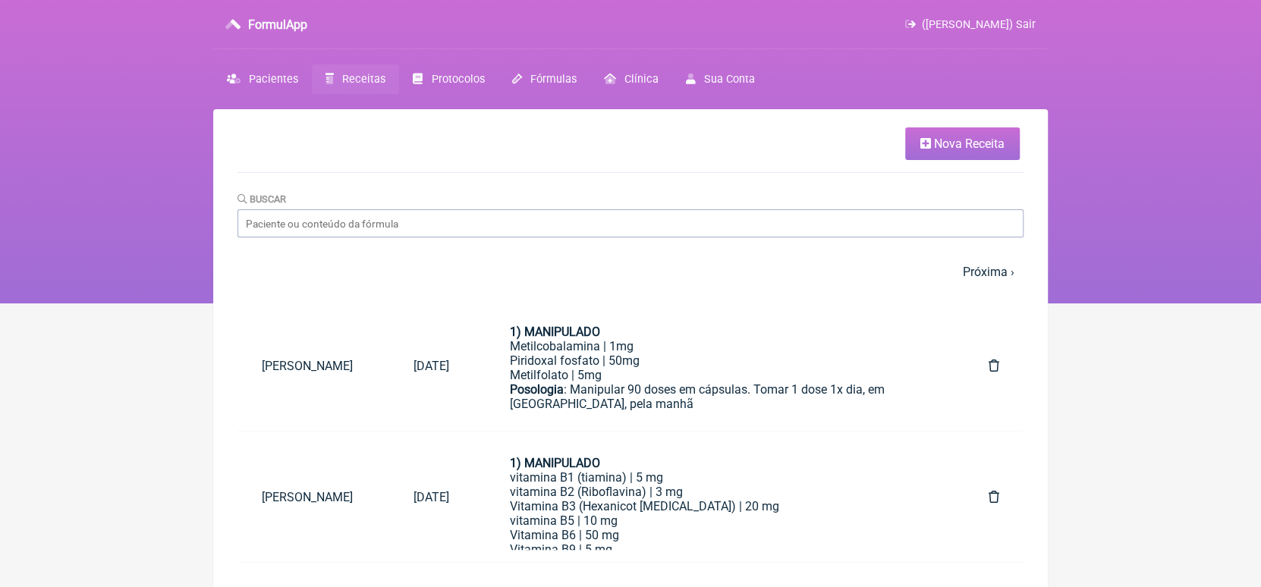
click at [623, 146] on span "Nova Receita" at bounding box center [969, 144] width 71 height 14
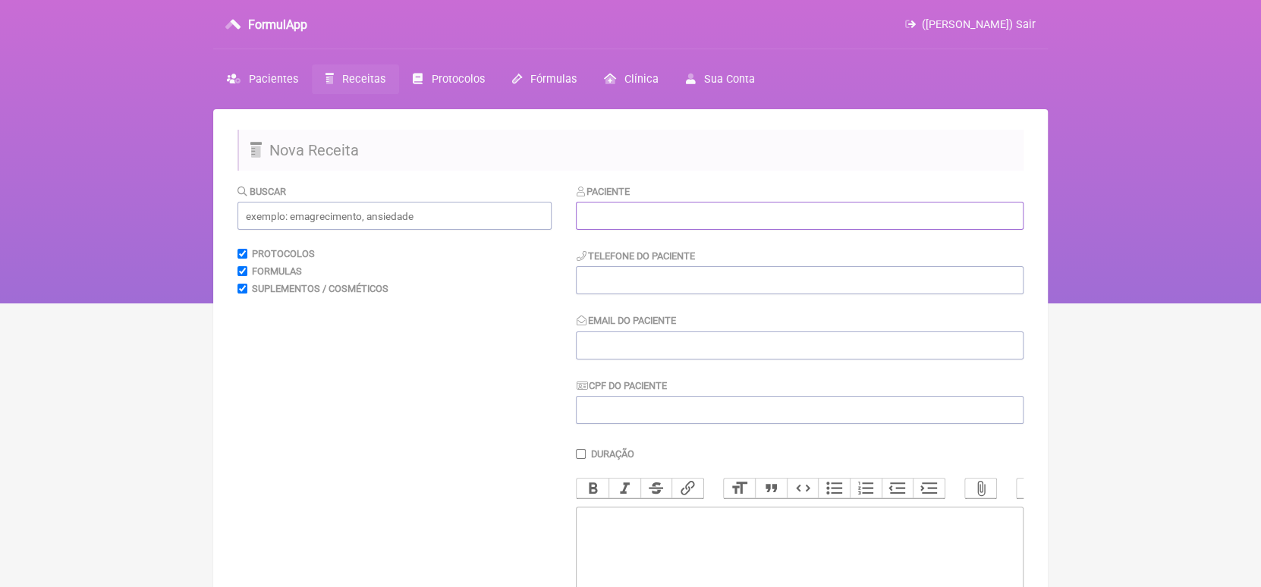
click at [623, 223] on input "text" at bounding box center [800, 216] width 448 height 28
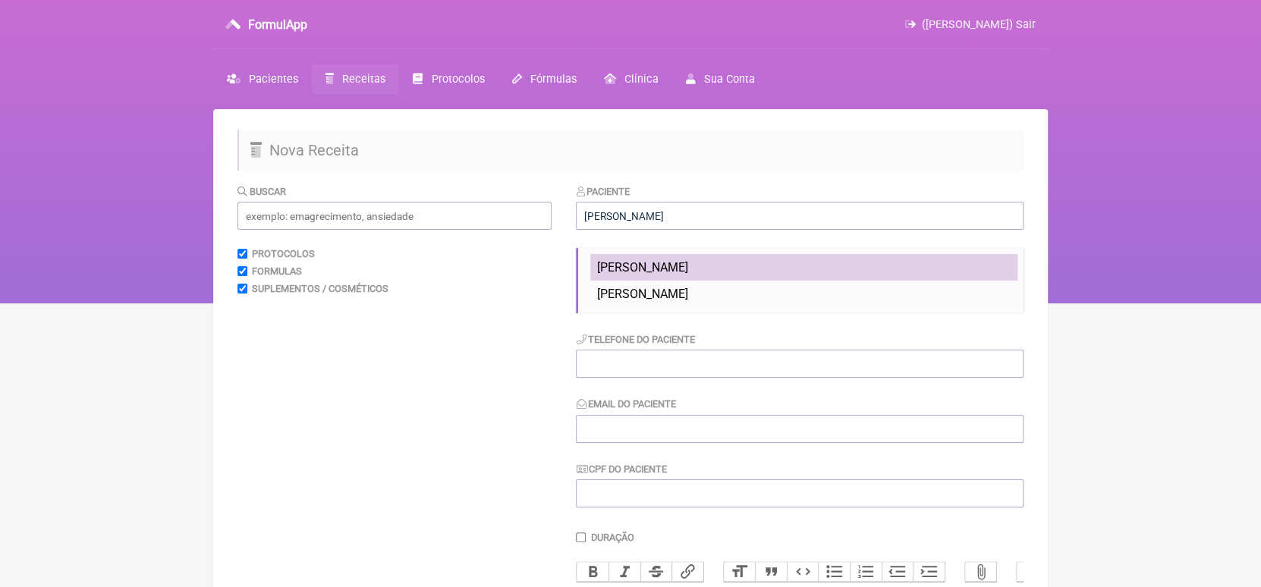
click at [623, 265] on li "Eliane Lando" at bounding box center [803, 267] width 427 height 27
type input "Eliane Lando"
type input "19992195958"
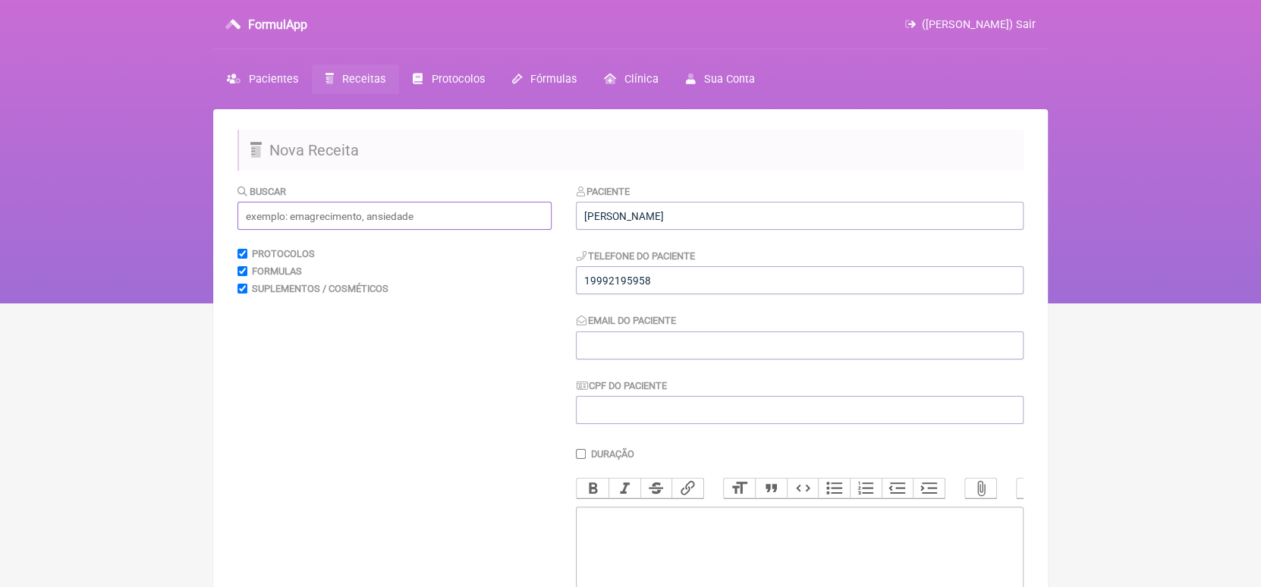
click at [426, 212] on input "text" at bounding box center [394, 216] width 314 height 28
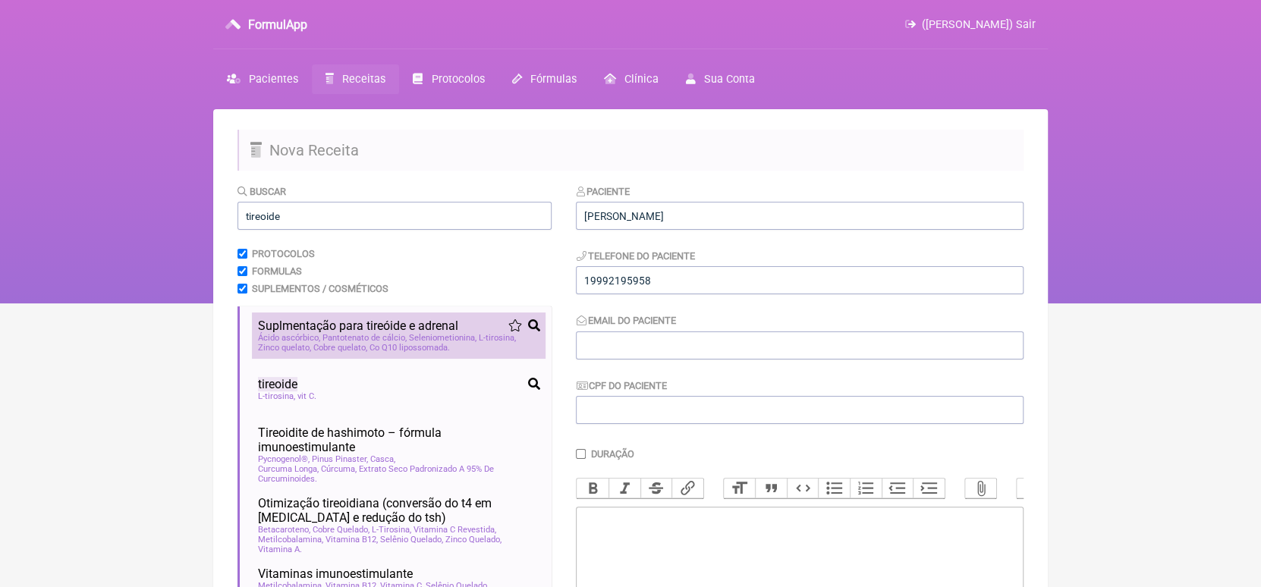
click at [375, 330] on span "Suplmentação para tireóide e adrenal" at bounding box center [358, 326] width 200 height 14
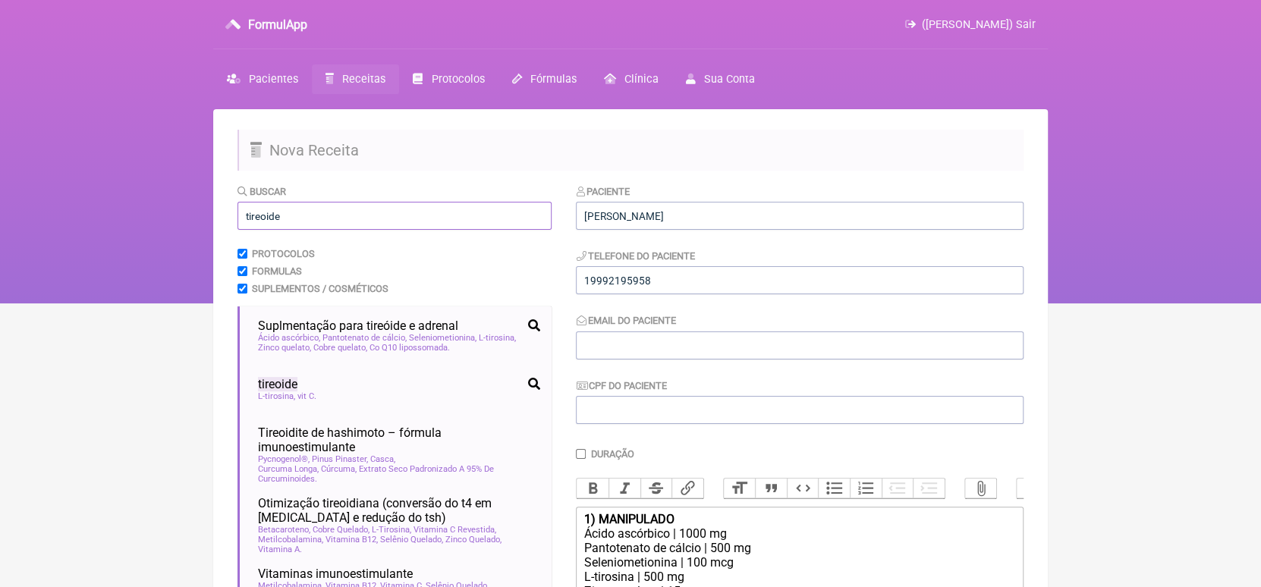
click at [363, 221] on input "tireoide" at bounding box center [394, 216] width 314 height 28
type input "t"
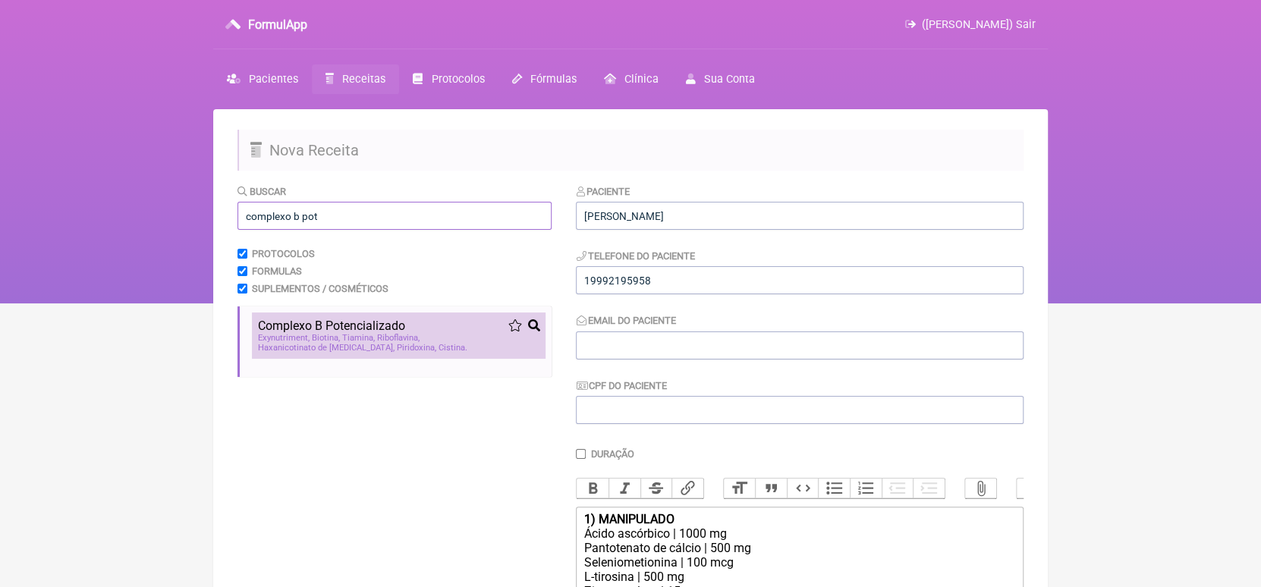
type input "complexo b pot"
click at [338, 350] on div "Exynutriment Biotina Tiamina Riboflavina Haxanicotinato de inositol Piridoxina …" at bounding box center [398, 343] width 281 height 20
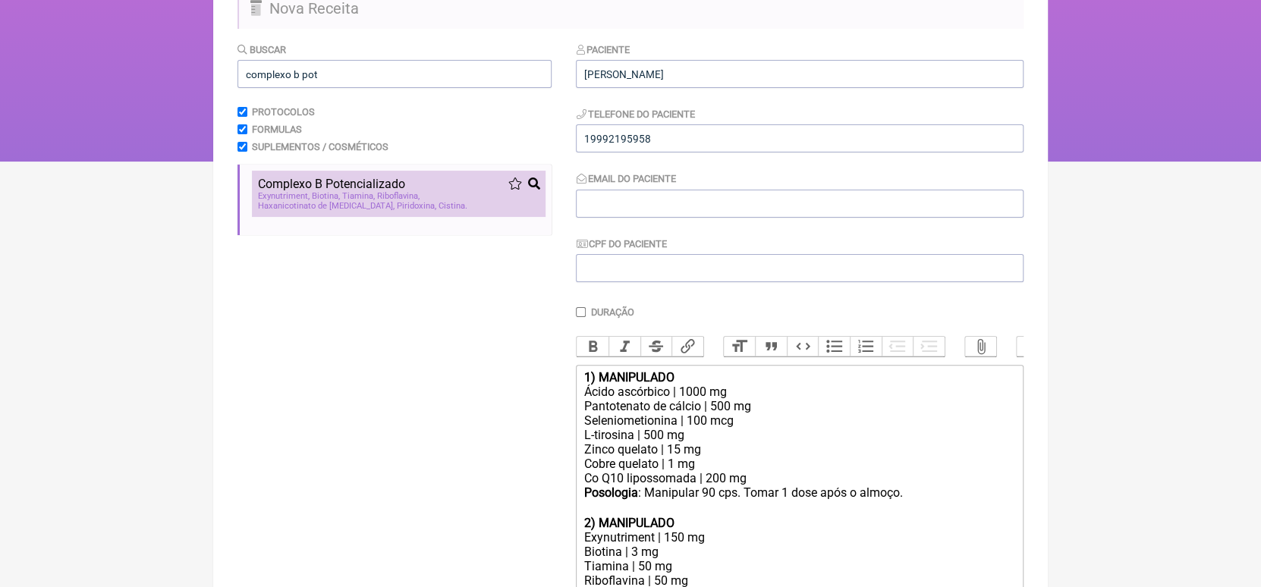
scroll to position [346, 0]
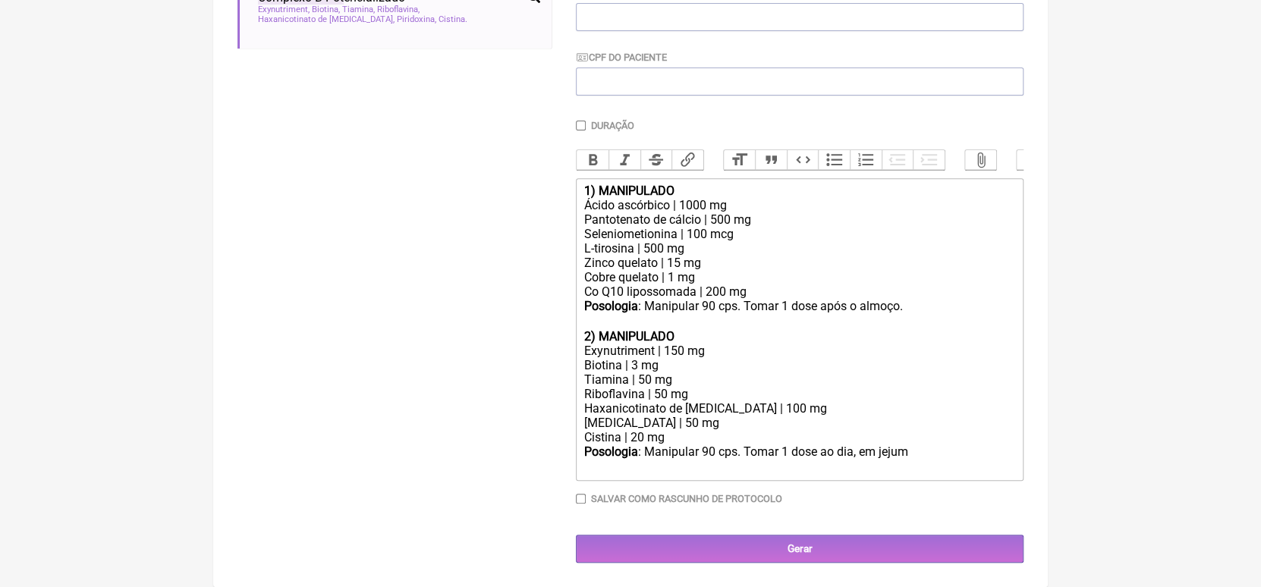
click at [583, 503] on input "Salvar como rascunho de Protocolo" at bounding box center [581, 499] width 10 height 10
checkbox input "true"
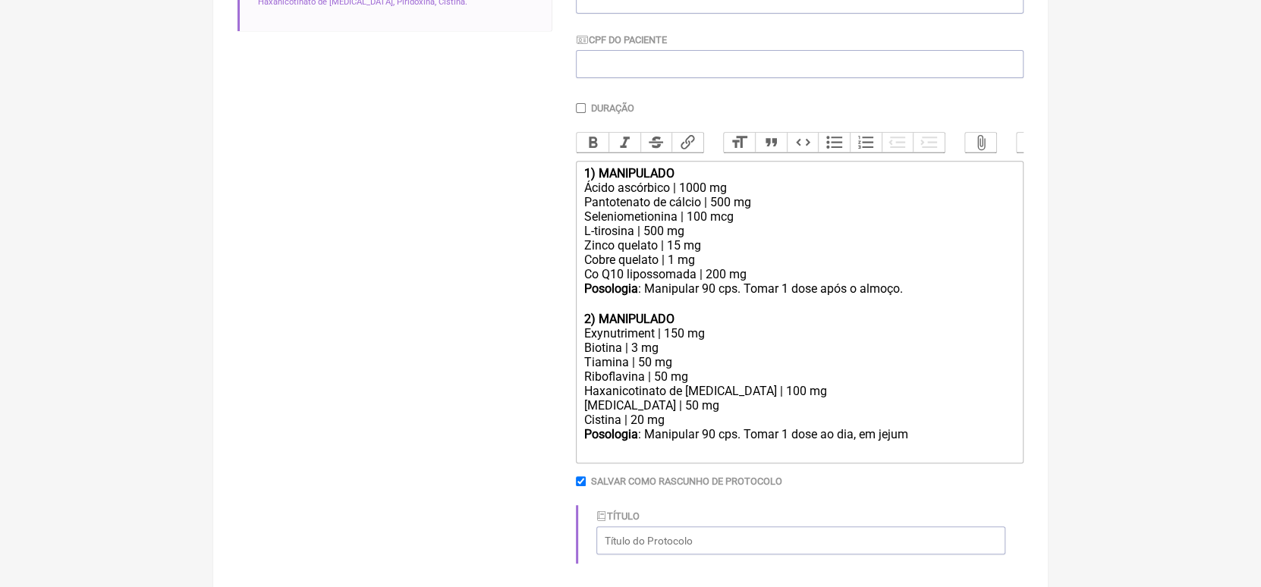
scroll to position [429, 0]
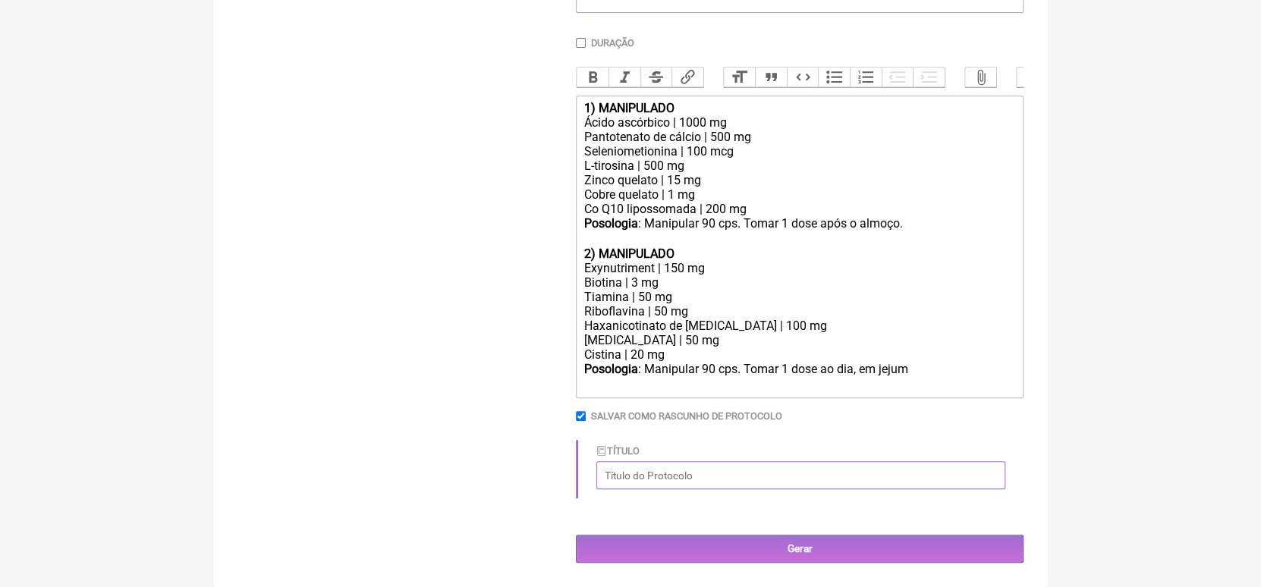
click at [623, 475] on input "Título" at bounding box center [800, 475] width 409 height 28
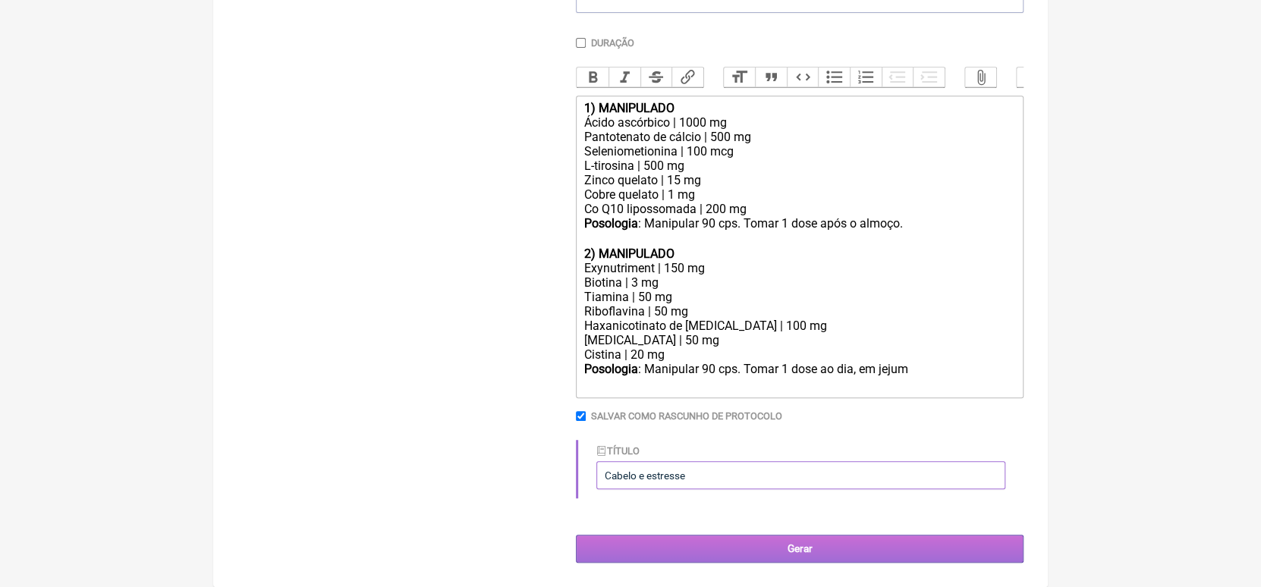
type input "Cabelo e estresse"
click at [623, 551] on input "Gerar" at bounding box center [800, 549] width 448 height 28
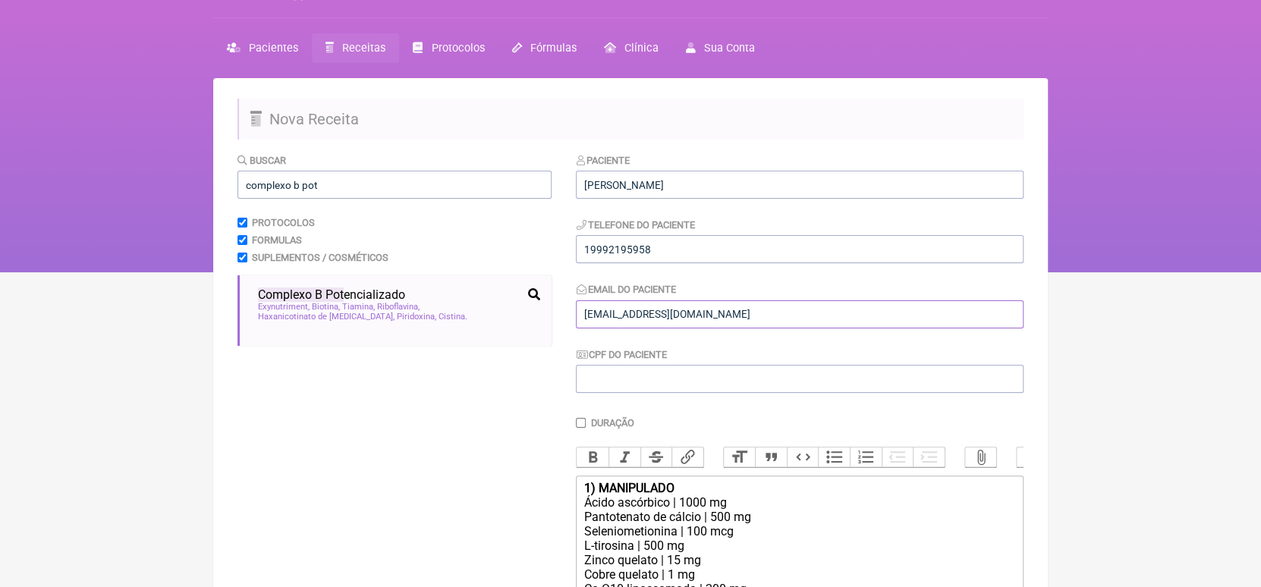
scroll to position [26, 0]
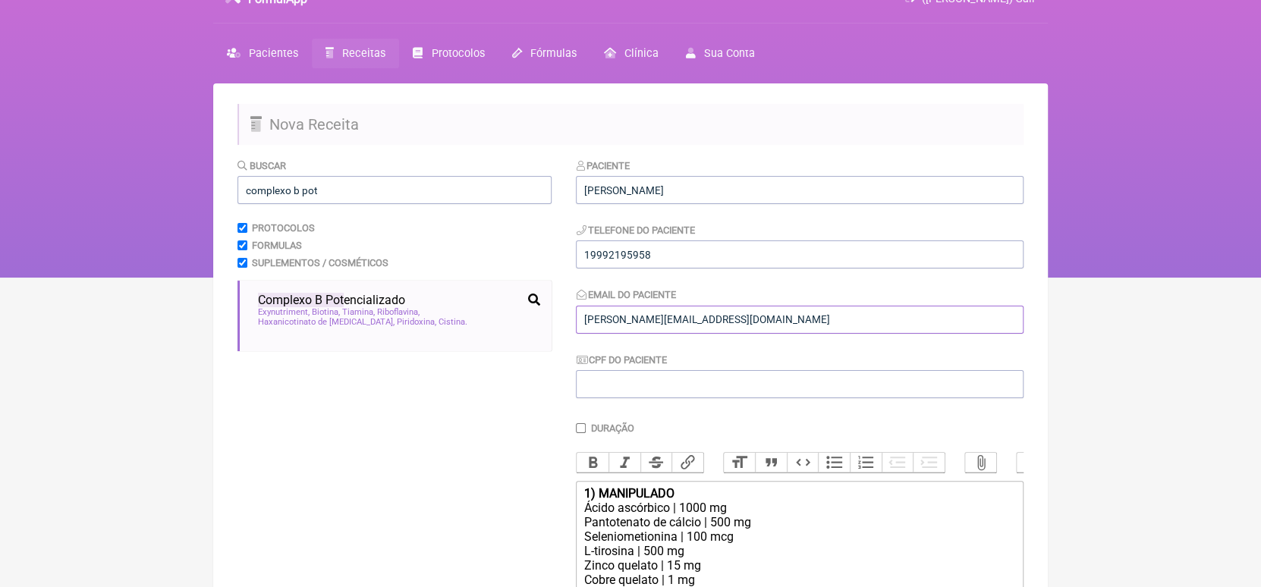
type input "[PERSON_NAME][EMAIL_ADDRESS][DOMAIN_NAME]"
click at [623, 380] on input "CPF do Paciente" at bounding box center [800, 384] width 448 height 28
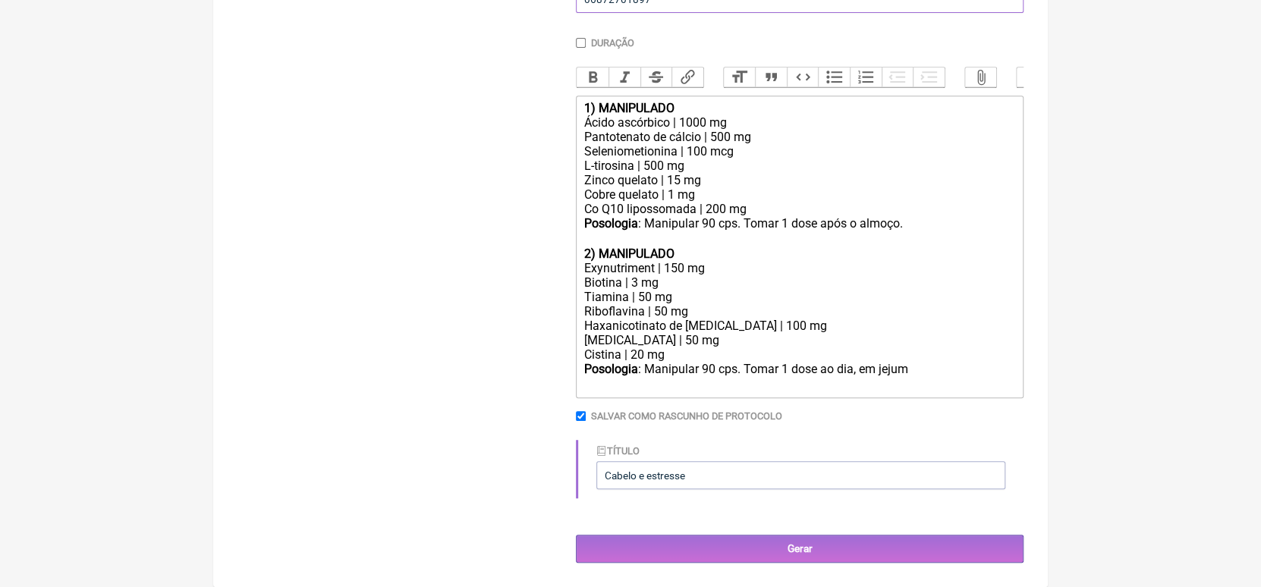
scroll to position [429, 0]
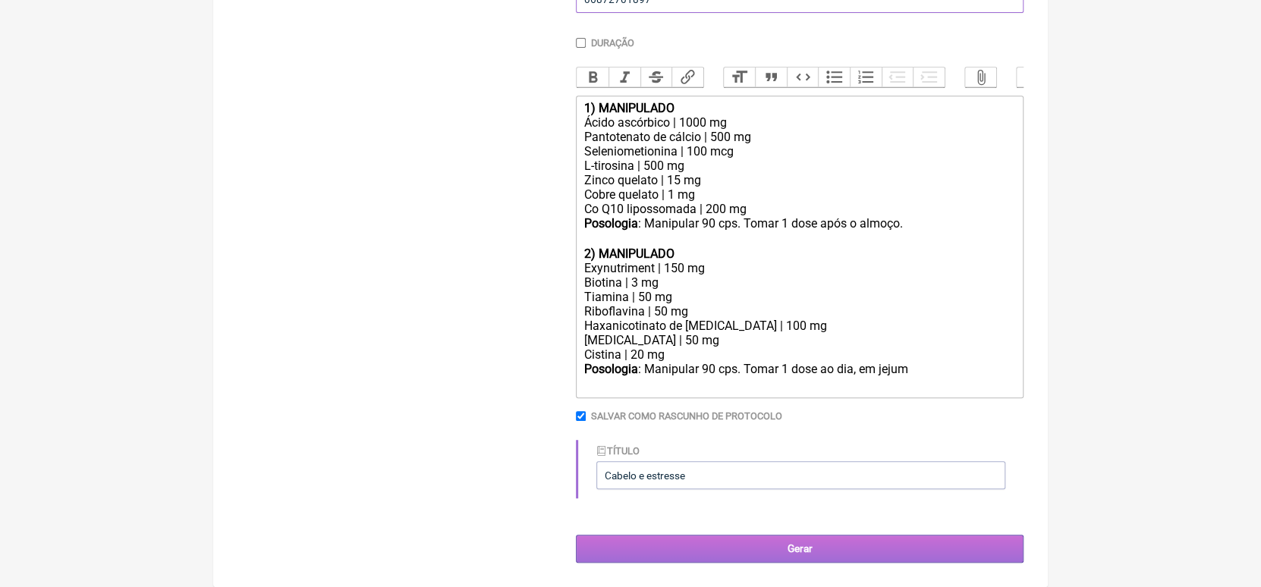
type input "06872701897"
click at [623, 549] on input "Gerar" at bounding box center [800, 549] width 448 height 28
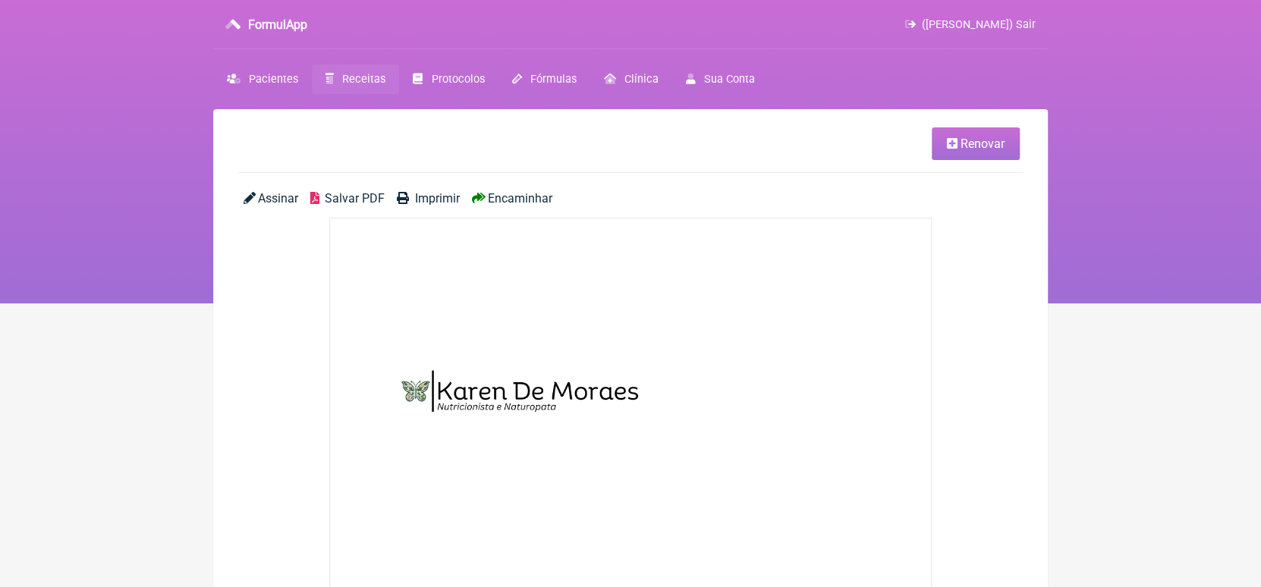
click at [511, 200] on span "Encaminhar" at bounding box center [520, 198] width 64 height 14
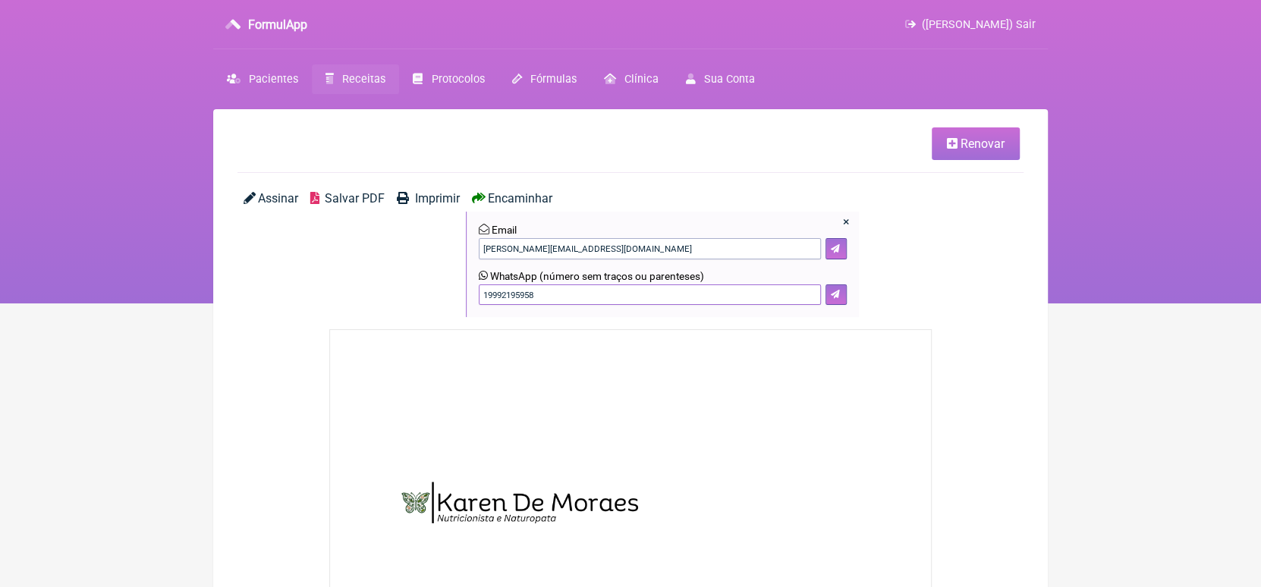
click at [657, 295] on input "19992195958" at bounding box center [650, 294] width 342 height 21
type input "1"
type input "19991164952"
click at [839, 298] on button at bounding box center [835, 294] width 21 height 21
click at [367, 80] on span "Receitas" at bounding box center [363, 79] width 43 height 13
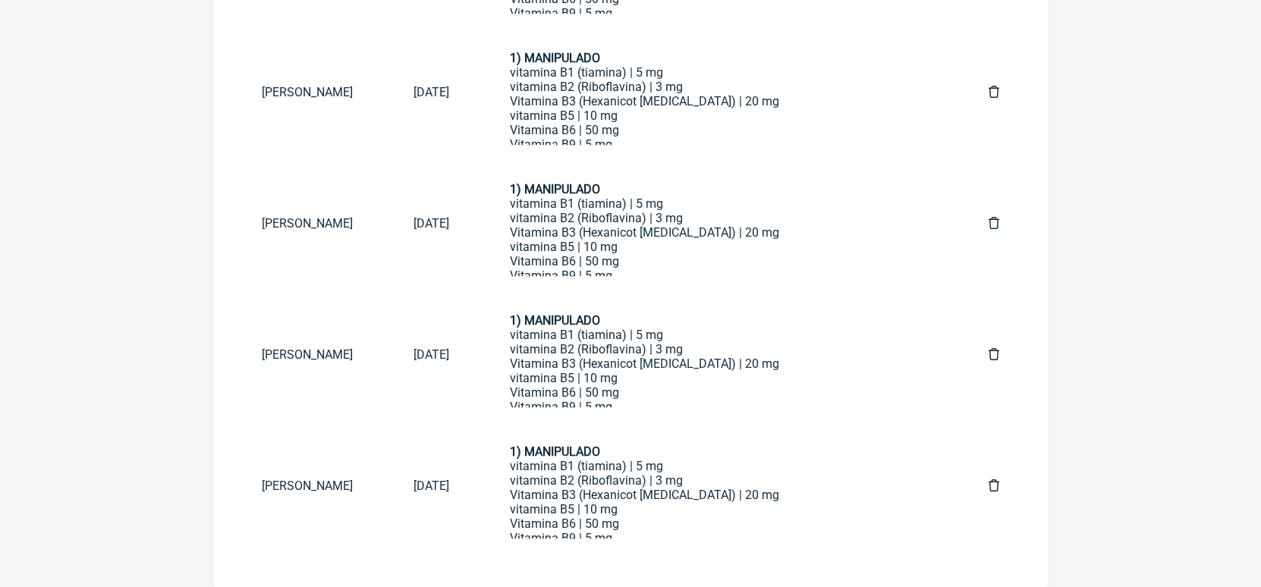
scroll to position [799, 0]
click at [342, 479] on link "Ivanise Soares dos Santos" at bounding box center [313, 485] width 152 height 39
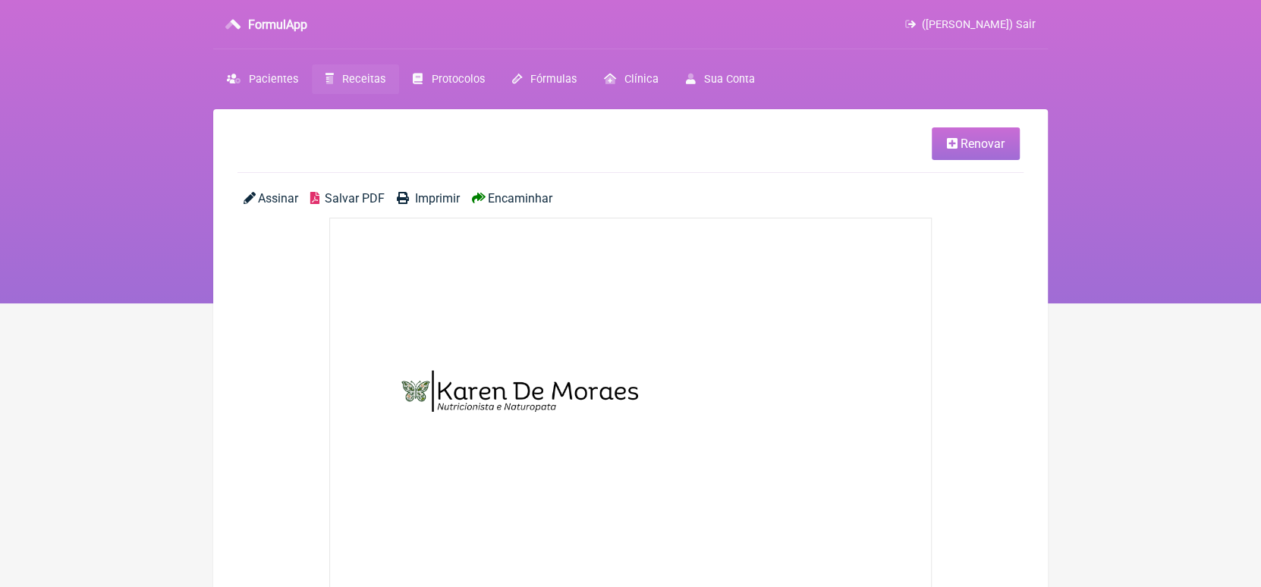
click at [972, 146] on span "Renovar" at bounding box center [982, 144] width 44 height 14
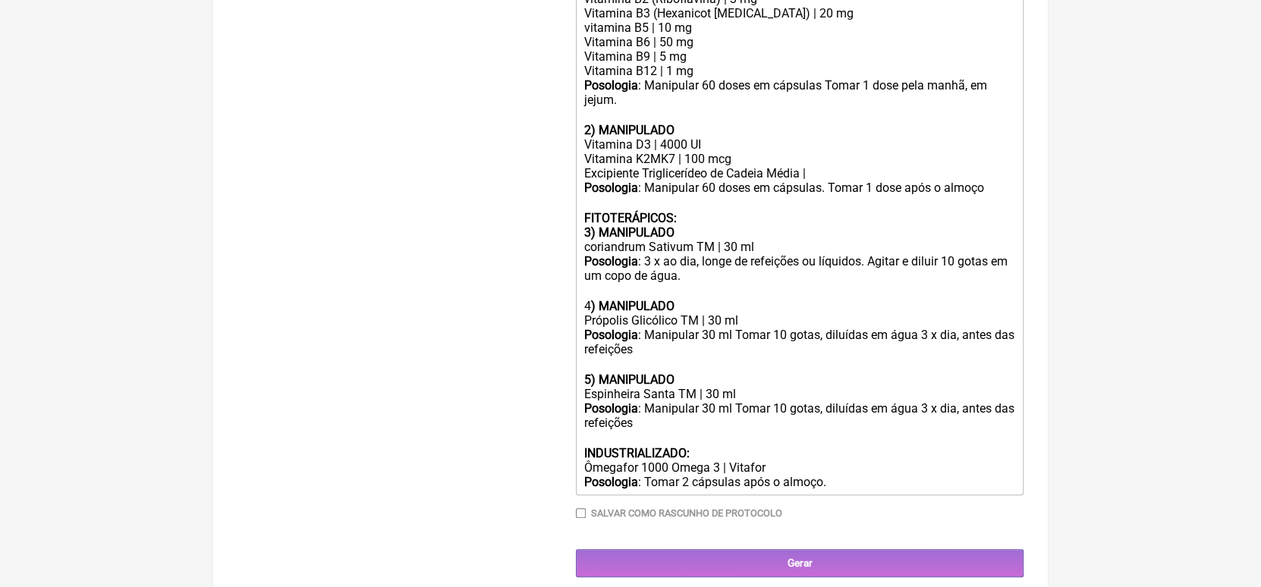
scroll to position [551, 0]
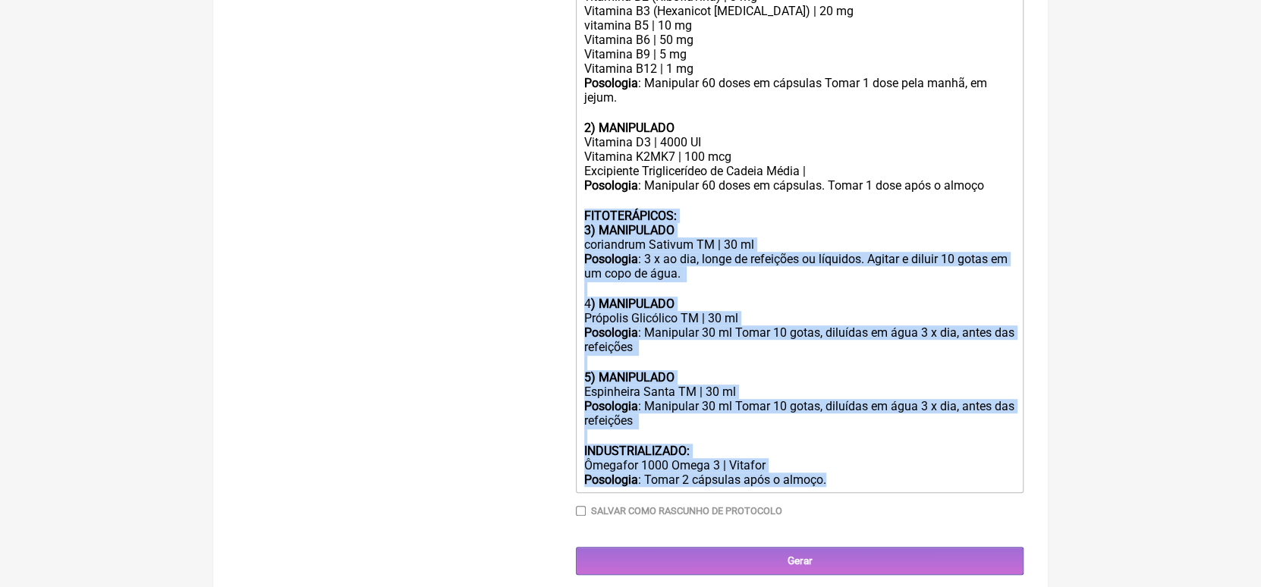
drag, startPoint x: 582, startPoint y: 232, endPoint x: 847, endPoint y: 505, distance: 380.8
click at [847, 493] on trix-editor "1) MANIPULADO vitamina B1 (tiamina) | 5 mg vitamina B2 (Riboflavina) | 3 mg Vit…" at bounding box center [800, 224] width 448 height 538
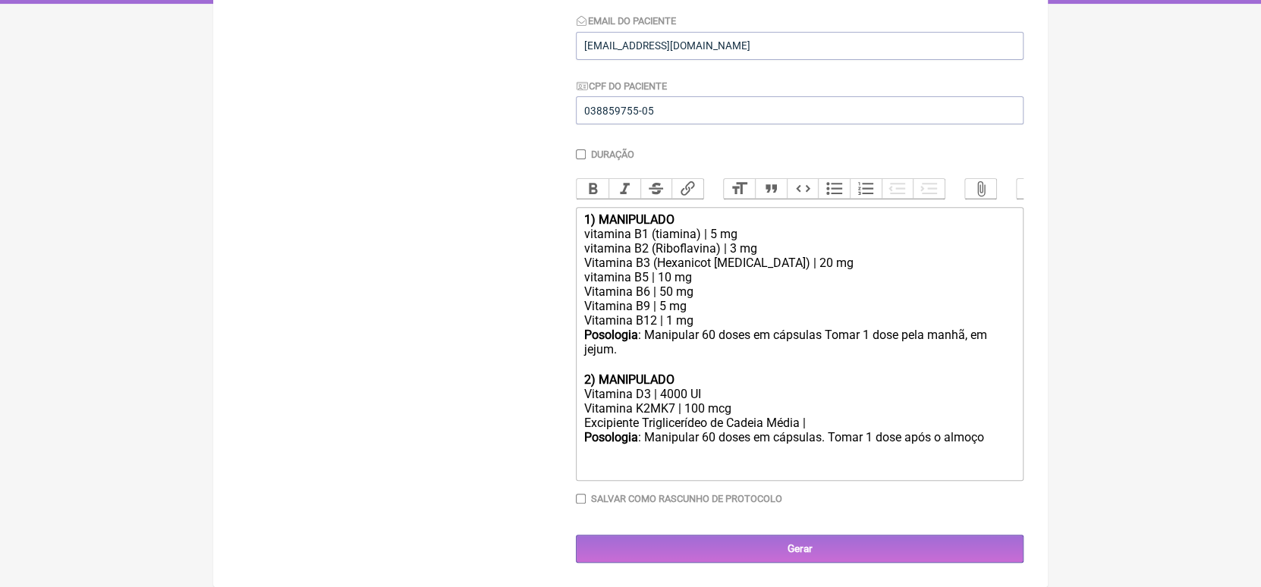
scroll to position [317, 0]
type trix-editor "<div><strong>1) MANIPULADO</strong></div><div>vitamina B1 (tiamina) | 5 mg</div…"
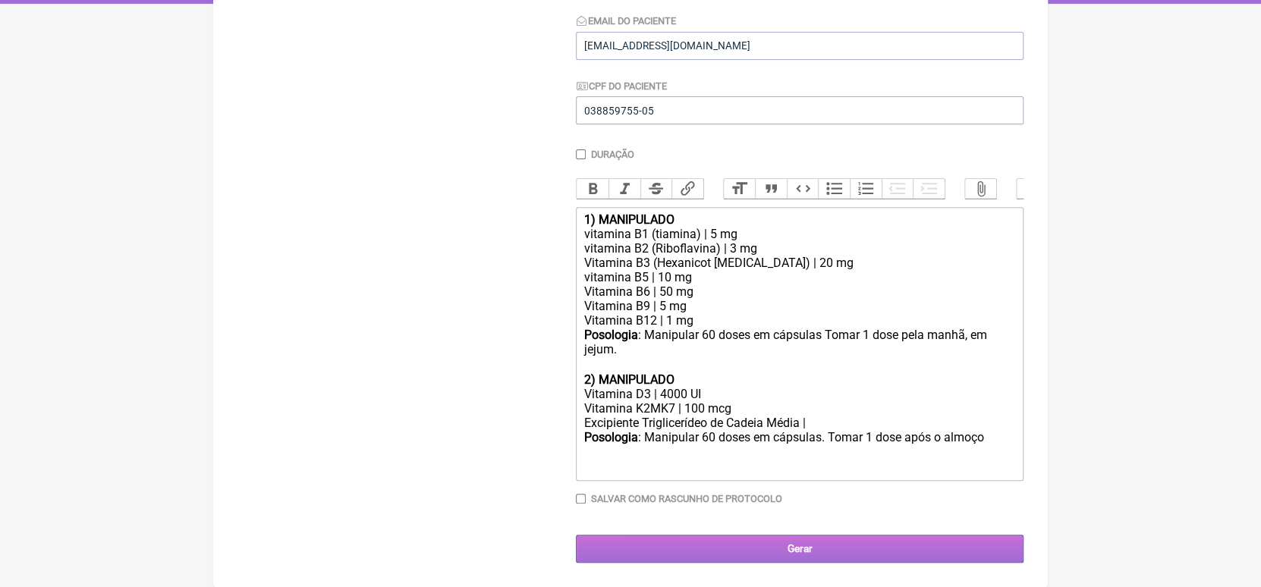
click at [798, 551] on input "Gerar" at bounding box center [800, 549] width 448 height 28
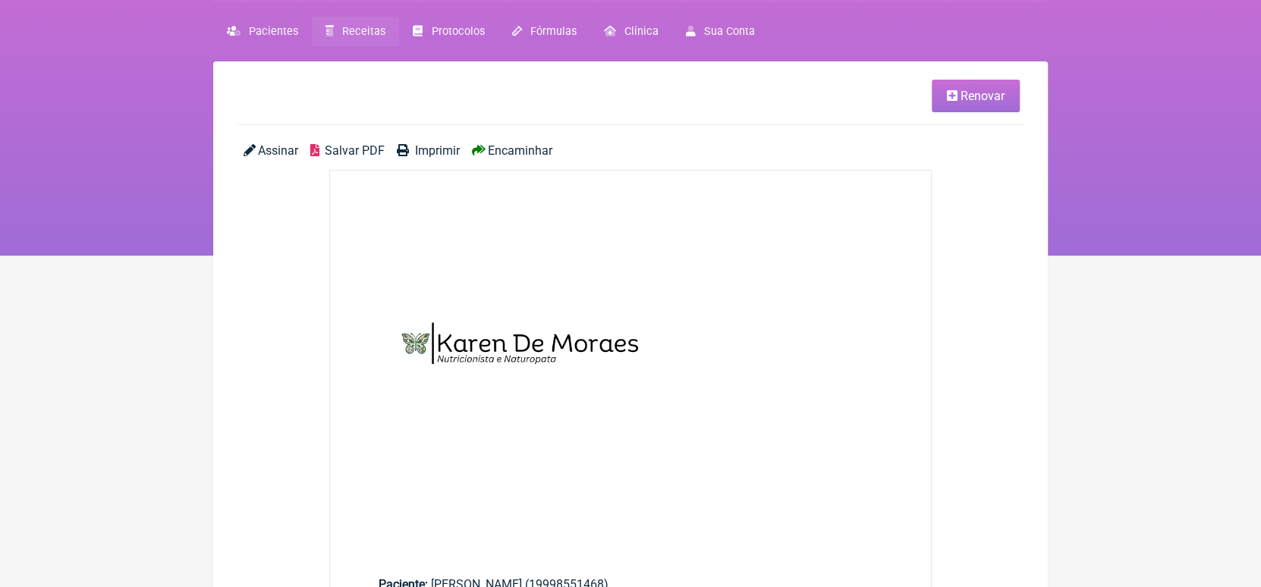
scroll to position [46, 0]
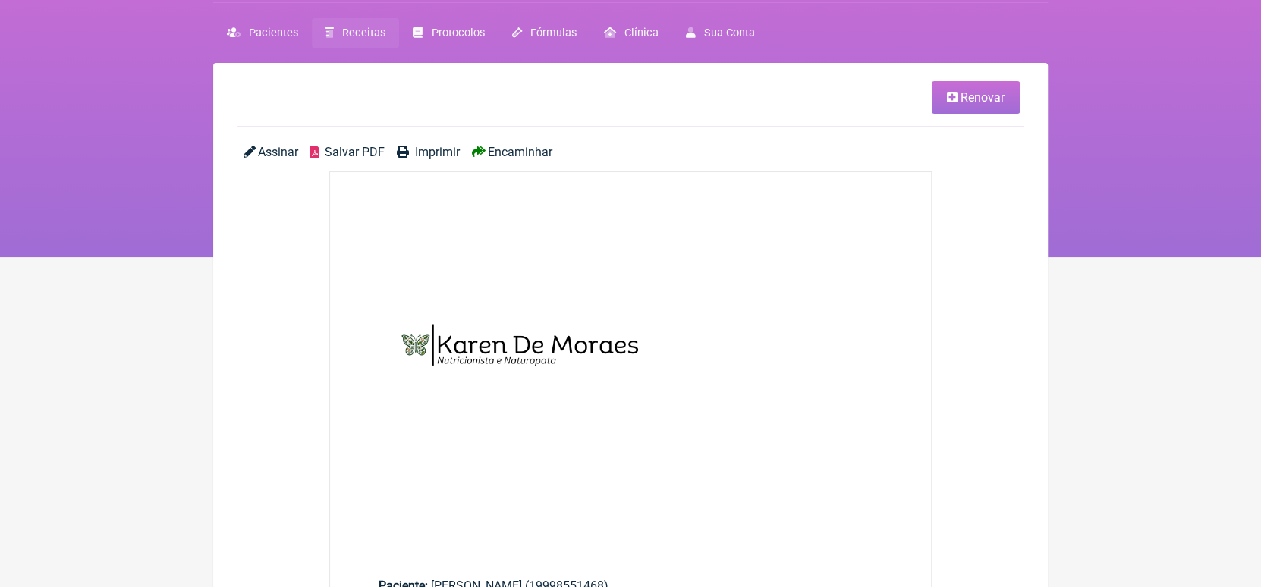
click at [524, 152] on span "Encaminhar" at bounding box center [520, 152] width 64 height 14
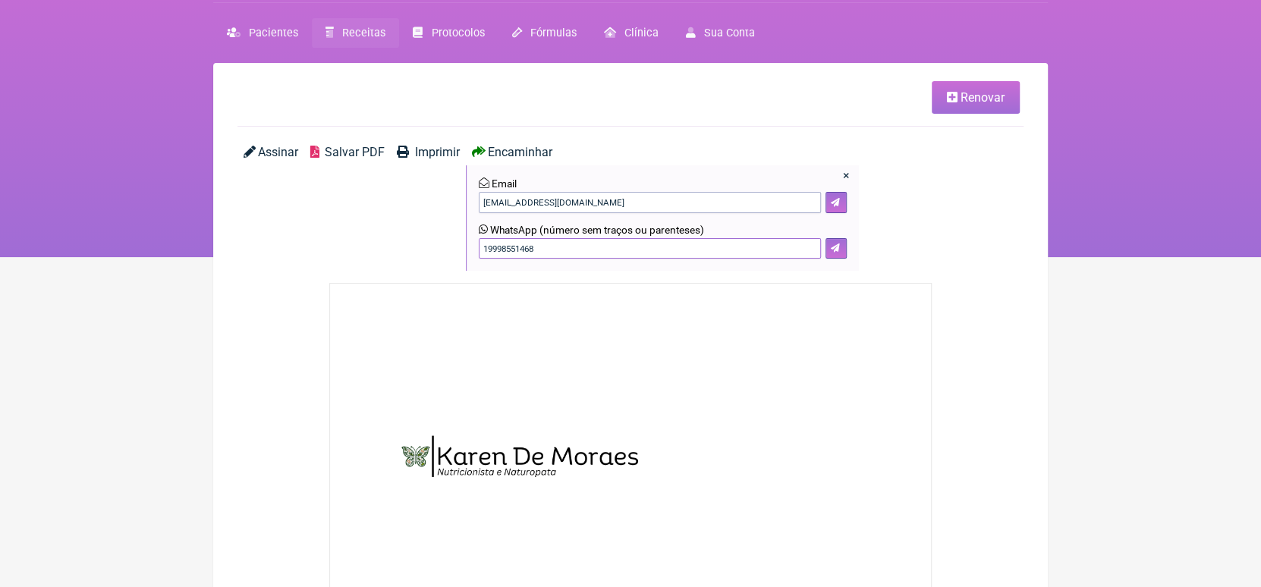
drag, startPoint x: 571, startPoint y: 249, endPoint x: 399, endPoint y: 245, distance: 172.2
click at [399, 245] on div "Assinar Salvar PDF Imprimir Encaminhar × Email [EMAIL_ADDRESS][DOMAIN_NAME] Wha…" at bounding box center [630, 214] width 786 height 138
type input "19991164952"
click at [832, 250] on icon at bounding box center [835, 247] width 9 height 9
